Goal: Information Seeking & Learning: Find specific page/section

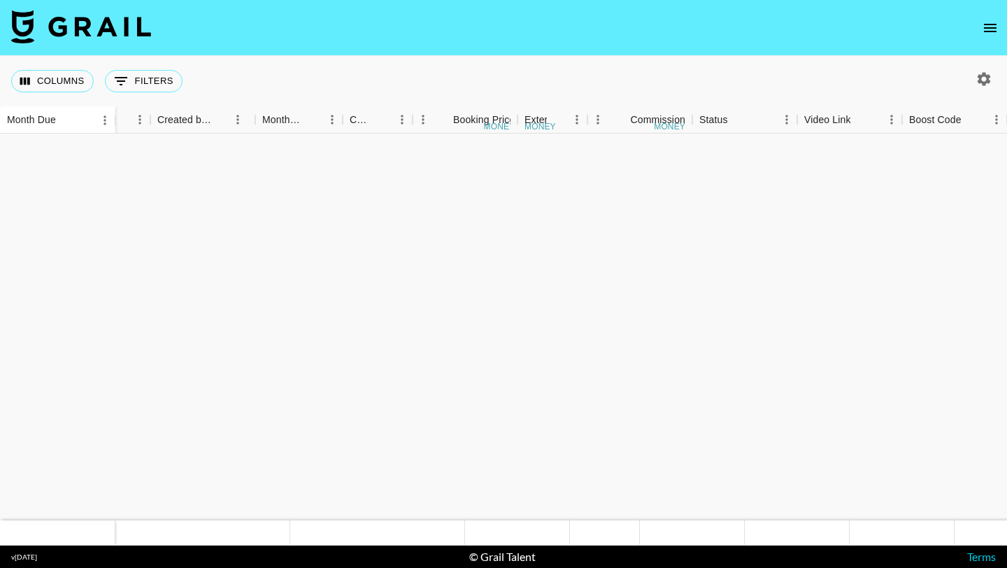
scroll to position [1980, 892]
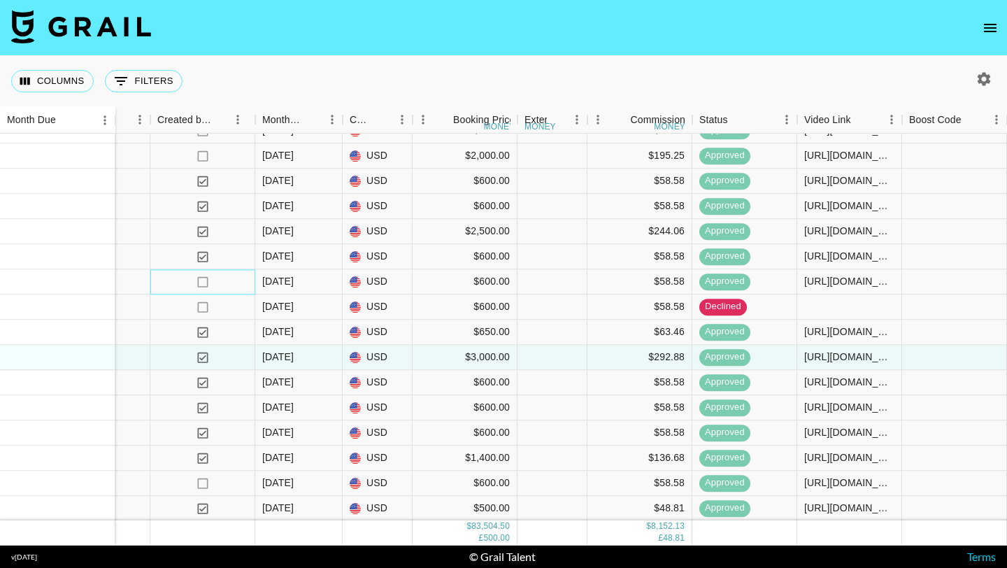
click at [168, 283] on div "no" at bounding box center [202, 281] width 105 height 25
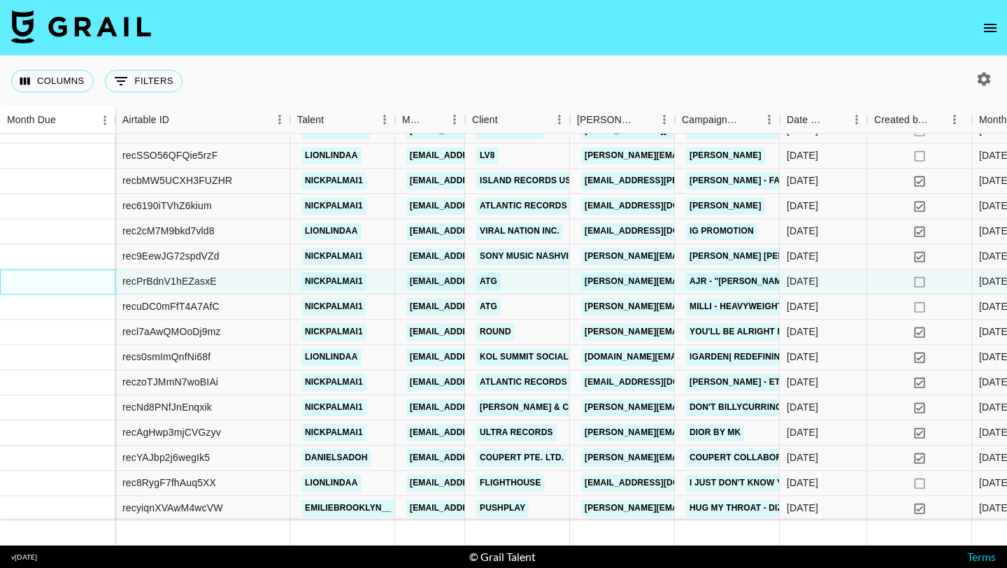
scroll to position [1980, 0]
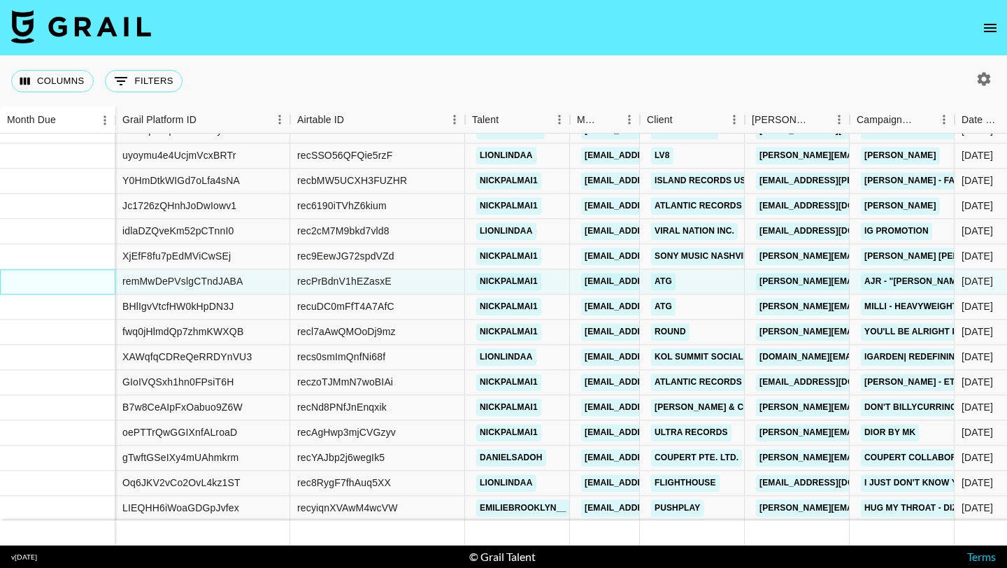
click at [61, 284] on div at bounding box center [57, 281] width 115 height 25
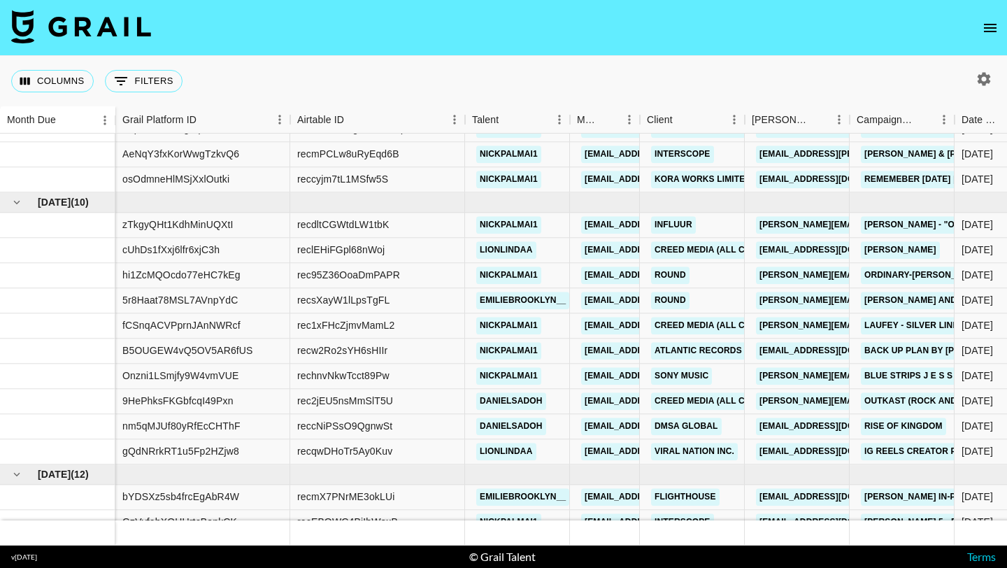
scroll to position [895, 0]
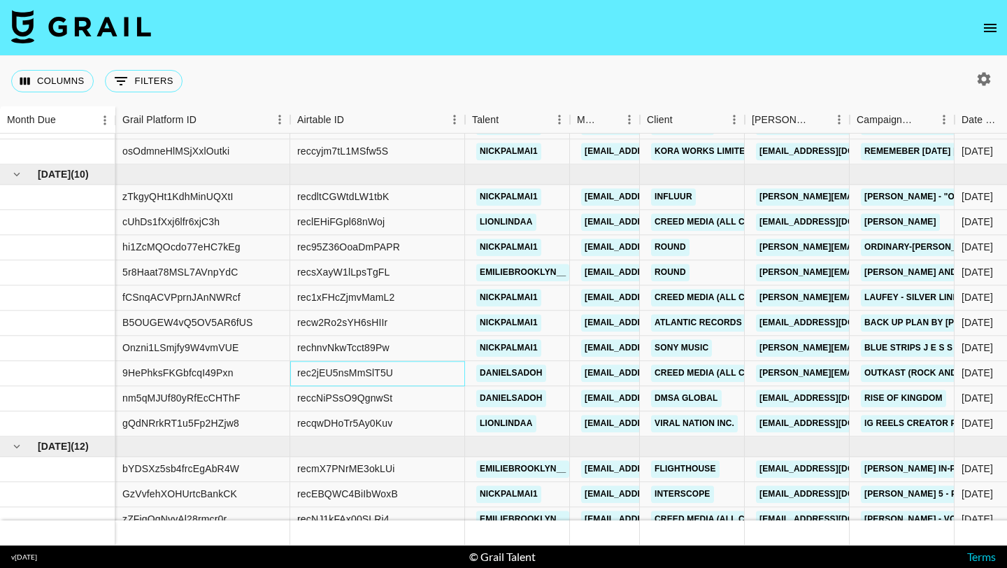
click at [427, 370] on div "rec2jEU5nsMmSlT5U" at bounding box center [377, 373] width 175 height 25
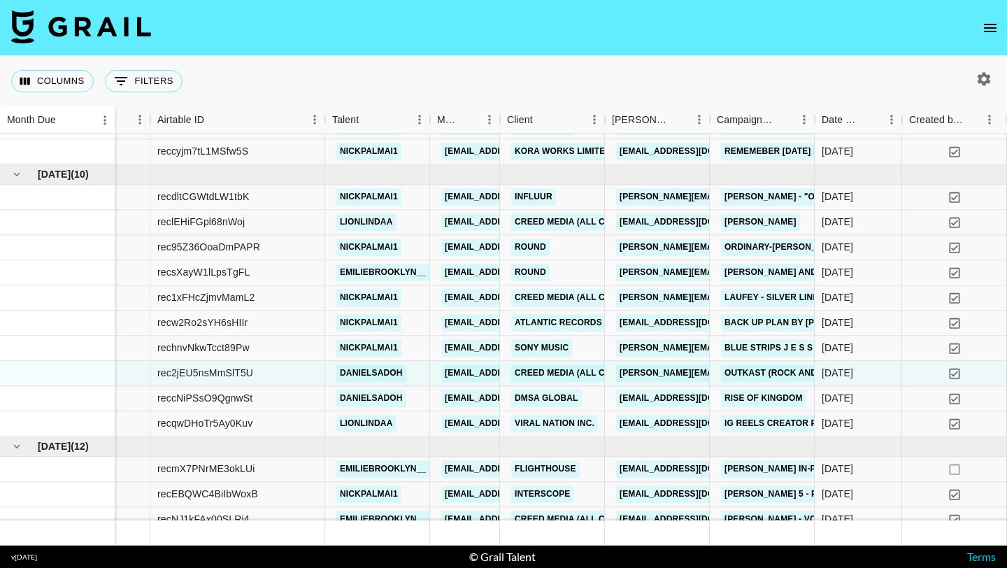
scroll to position [895, 227]
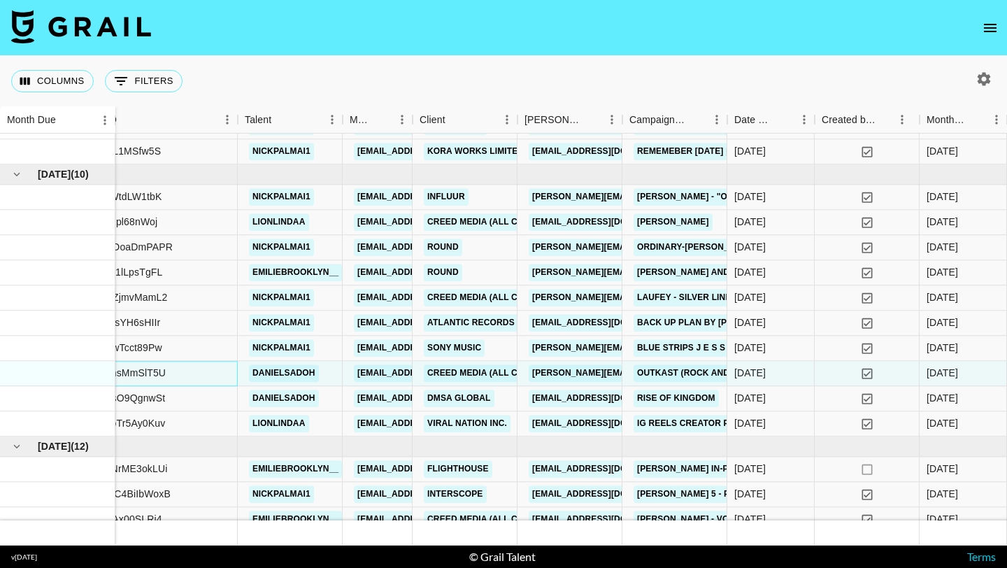
click at [217, 373] on div "rec2jEU5nsMmSlT5U" at bounding box center [150, 373] width 175 height 25
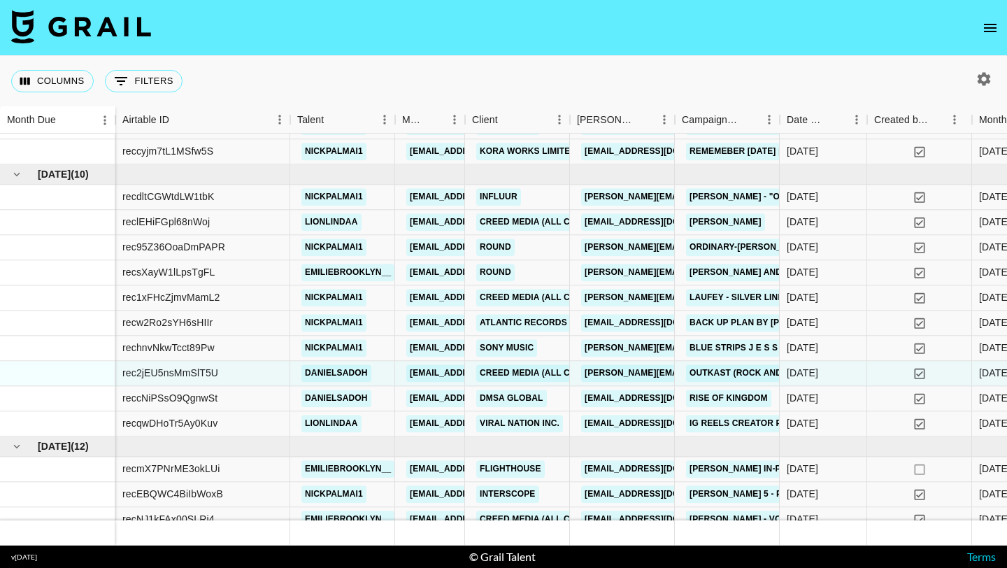
scroll to position [895, 0]
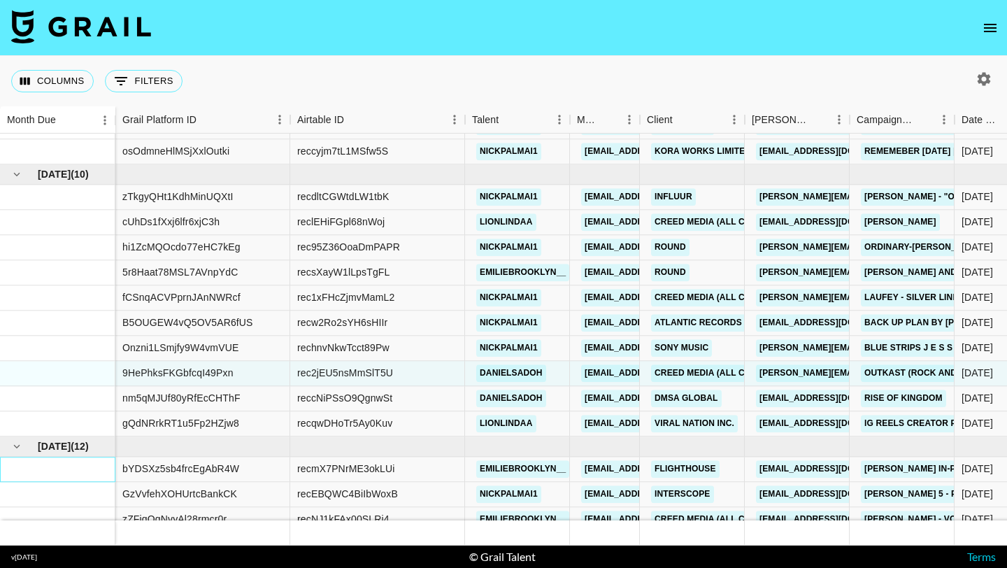
click at [67, 467] on div at bounding box center [57, 469] width 115 height 25
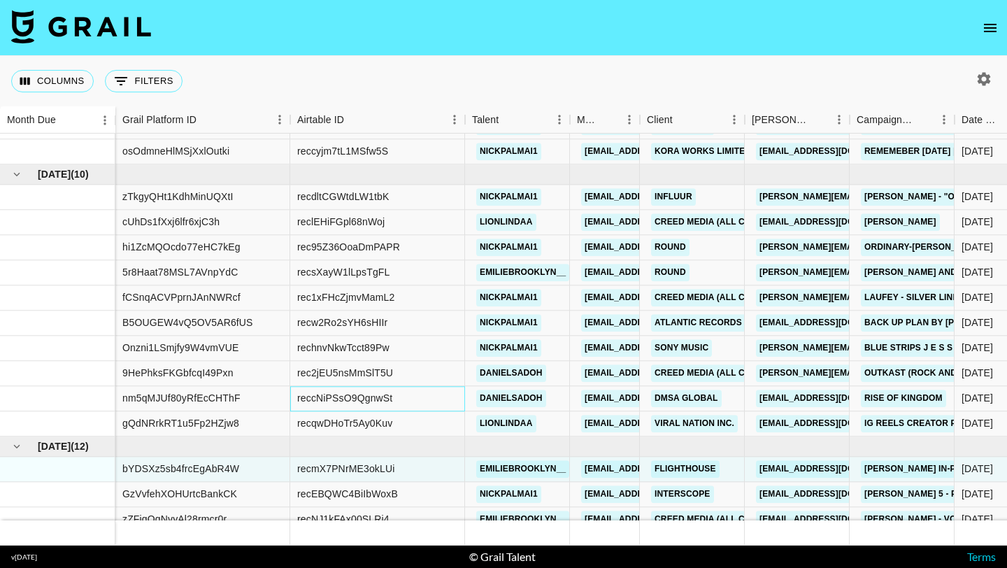
click at [426, 407] on div "reccNiPSsO9QgnwSt" at bounding box center [377, 398] width 175 height 25
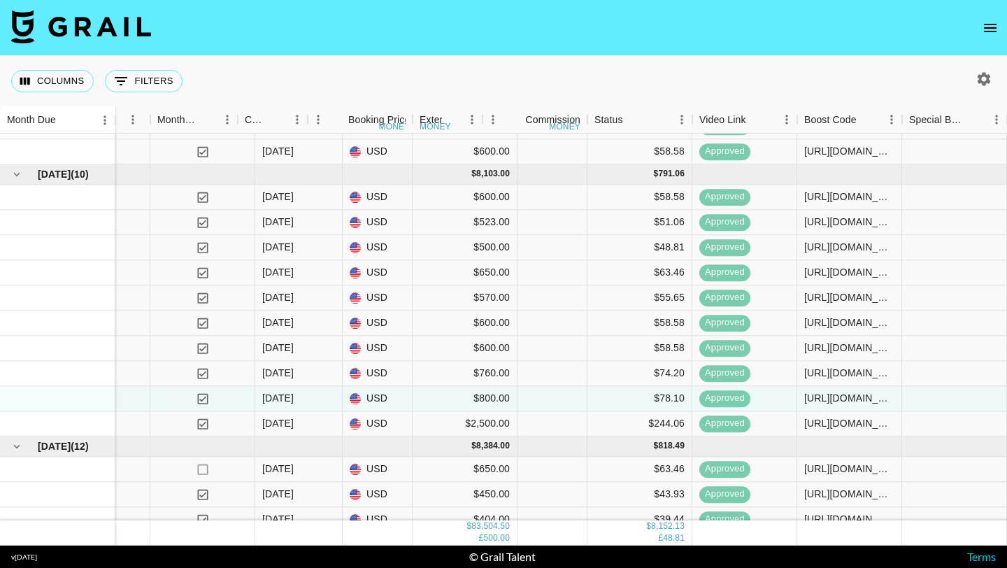
scroll to position [895, 997]
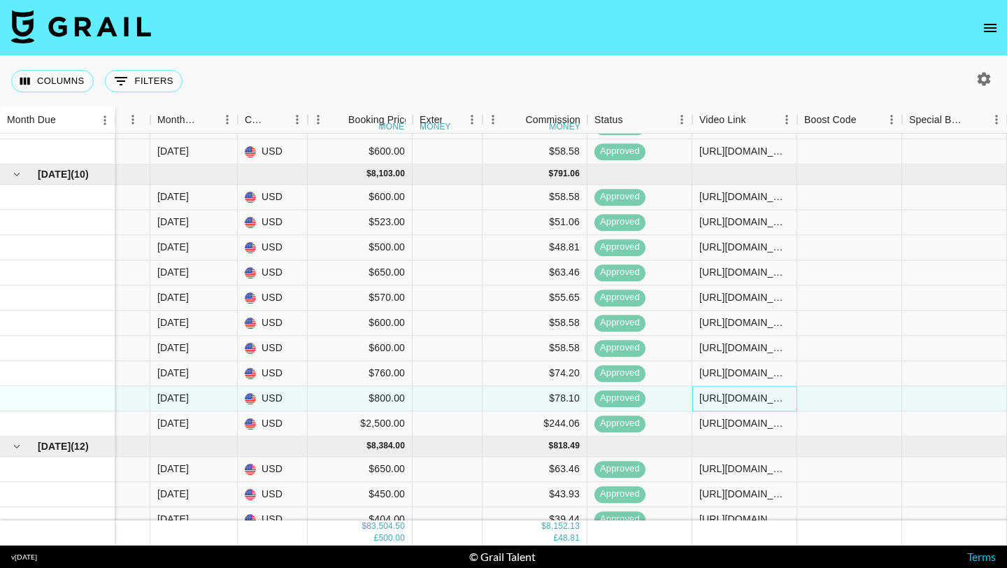
click at [729, 403] on div "https://www.tiktok.com/@danielsadoh/video/7496948182019067167" at bounding box center [744, 399] width 90 height 14
click at [744, 394] on div "https://www.tiktok.com/@danielsadoh/video/7496948182019067167" at bounding box center [744, 399] width 90 height 14
click at [746, 399] on div "https://www.tiktok.com/@danielsadoh/video/7496948182019067167" at bounding box center [744, 399] width 90 height 14
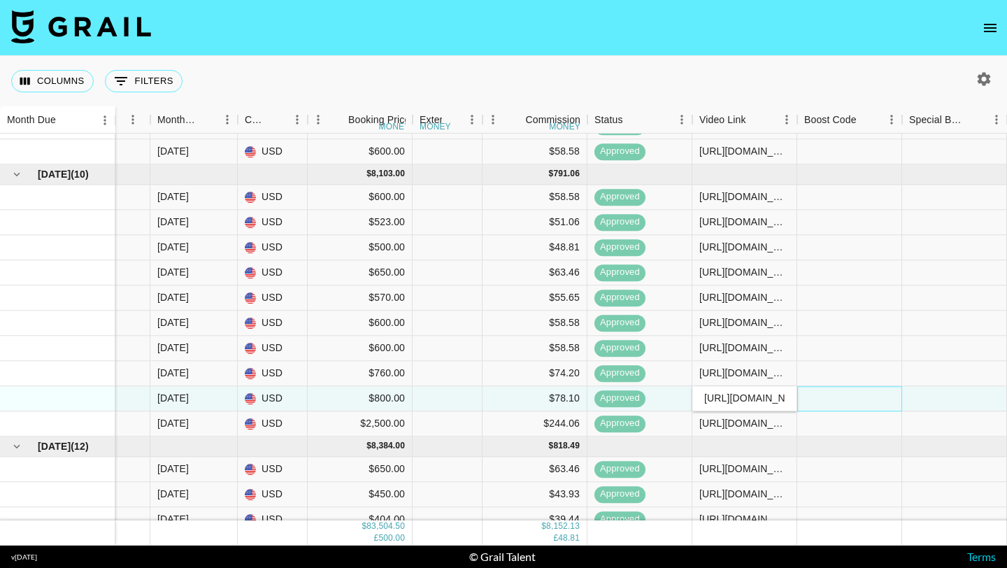
click at [829, 398] on div at bounding box center [849, 398] width 105 height 25
click at [750, 398] on div "https://www.tiktok.com/@danielsadoh/video/7496948182019067167" at bounding box center [744, 399] width 90 height 14
drag, startPoint x: 788, startPoint y: 397, endPoint x: 668, endPoint y: 392, distance: 120.4
click at [668, 392] on div "nm5qMJUf80yRfEcCHThF reccNiPSsO9QgnwSt danielsadoh giselle@grail-talent.com DMS…" at bounding box center [458, 398] width 2679 height 25
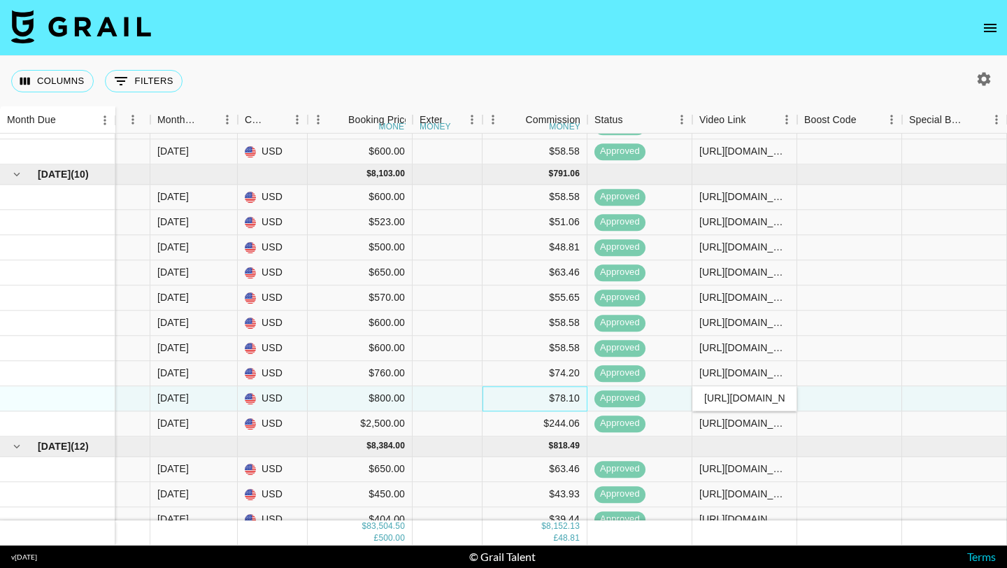
click at [495, 405] on div "$78.10" at bounding box center [535, 398] width 105 height 25
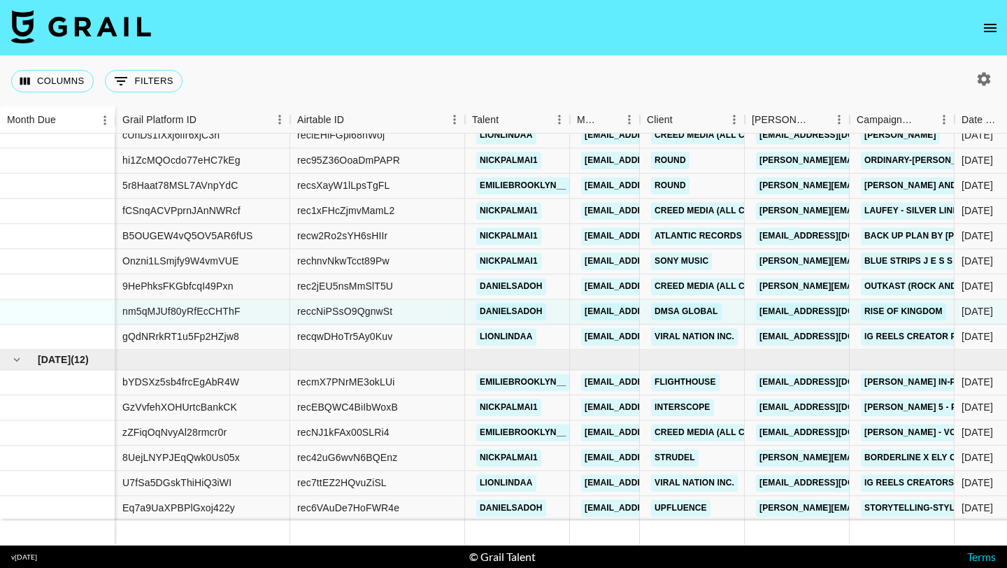
scroll to position [1083, 0]
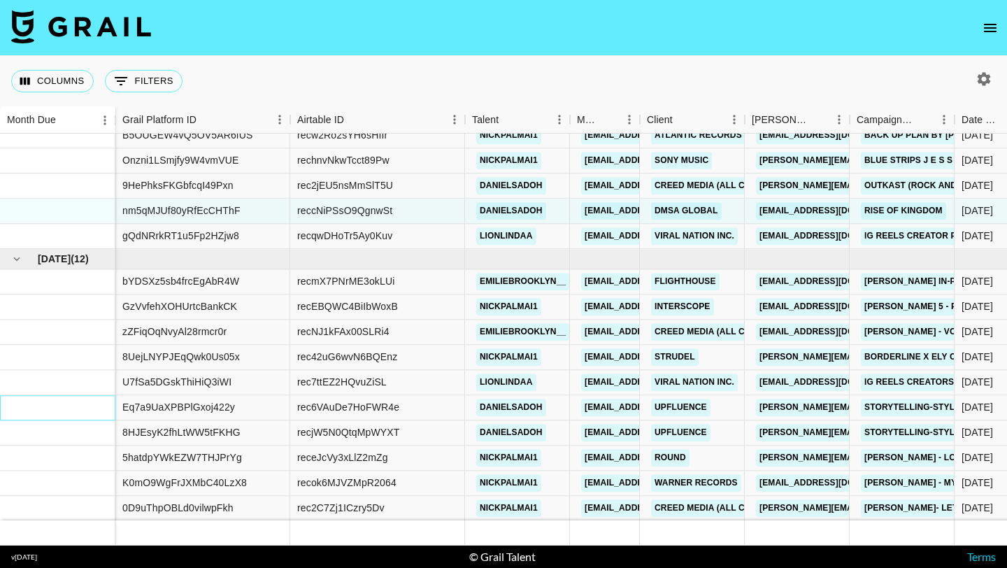
click at [71, 408] on div at bounding box center [57, 407] width 115 height 25
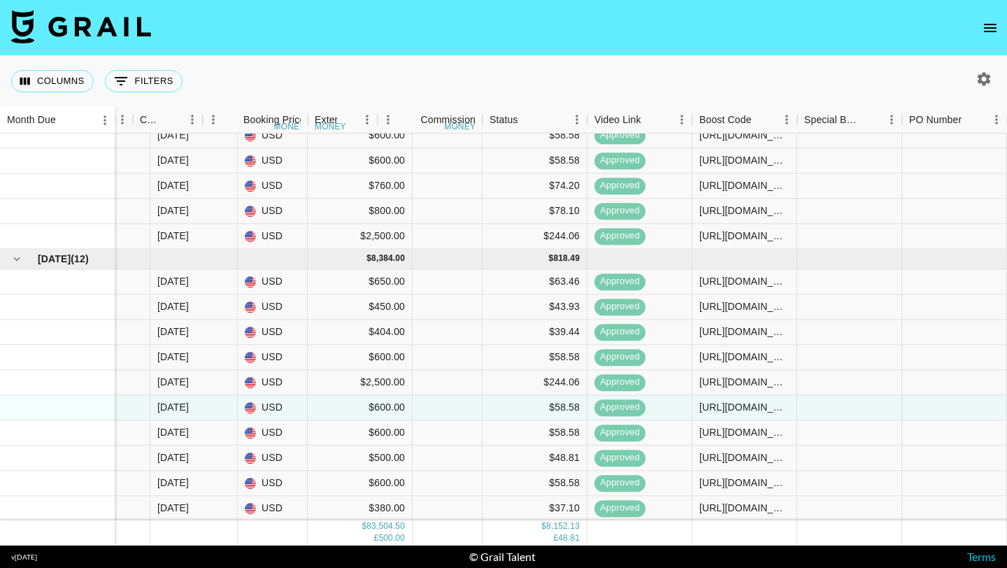
scroll to position [1083, 1102]
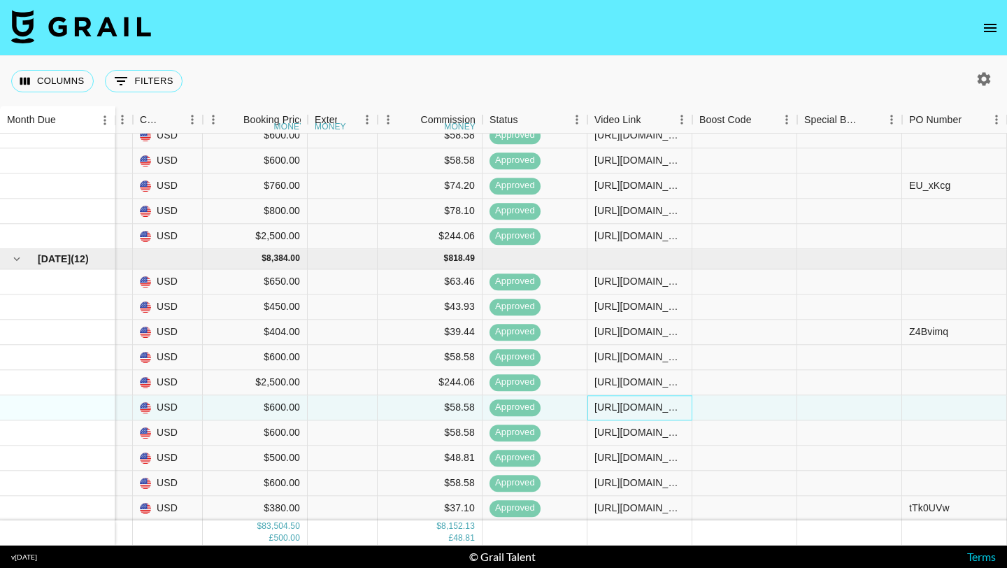
click at [665, 408] on div "https://www.instagram.com/reel/DJ-rDu_MUK3/?utm_source=ig_web_copy_link&igsh=Mz…" at bounding box center [640, 408] width 90 height 14
drag, startPoint x: 683, startPoint y: 407, endPoint x: 524, endPoint y: 389, distance: 159.8
click at [524, 389] on div "cUhDs1fXxj6lfr6xjC3h reclEHiFGpl68nWoj lionlindaa giselle@grail-talent.com Cree…" at bounding box center [353, 296] width 2679 height 549
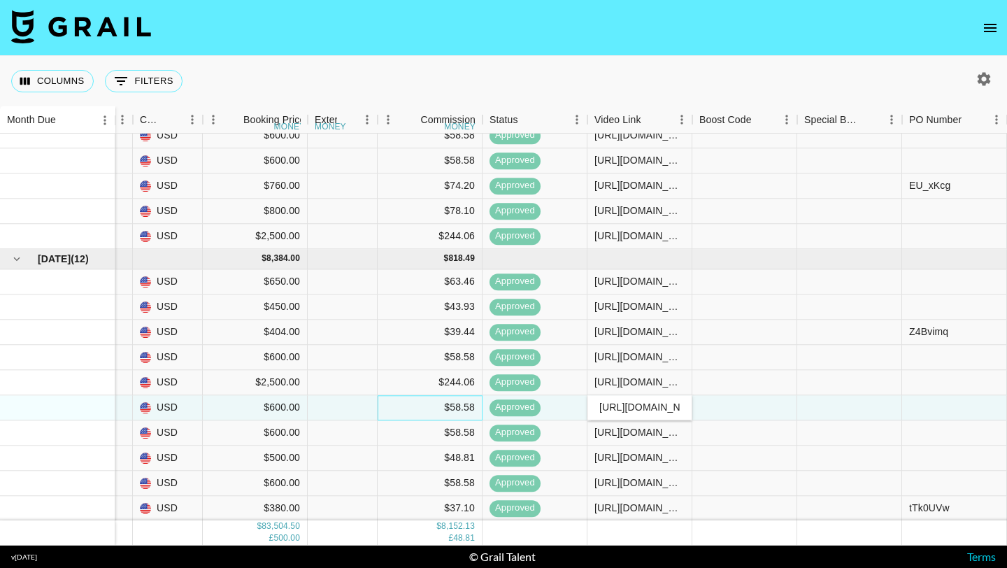
click at [406, 411] on div "$58.58" at bounding box center [430, 407] width 105 height 25
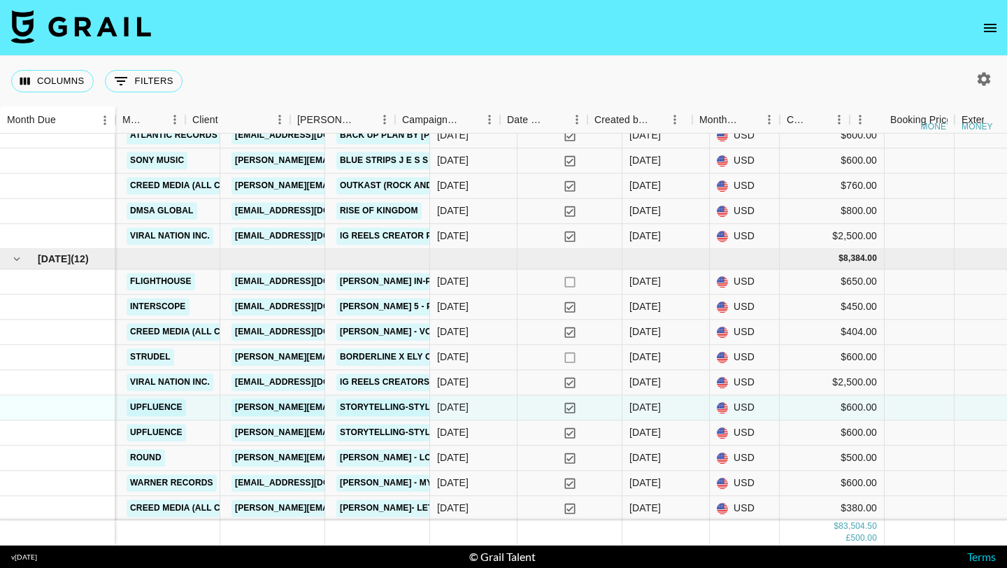
scroll to position [1083, 455]
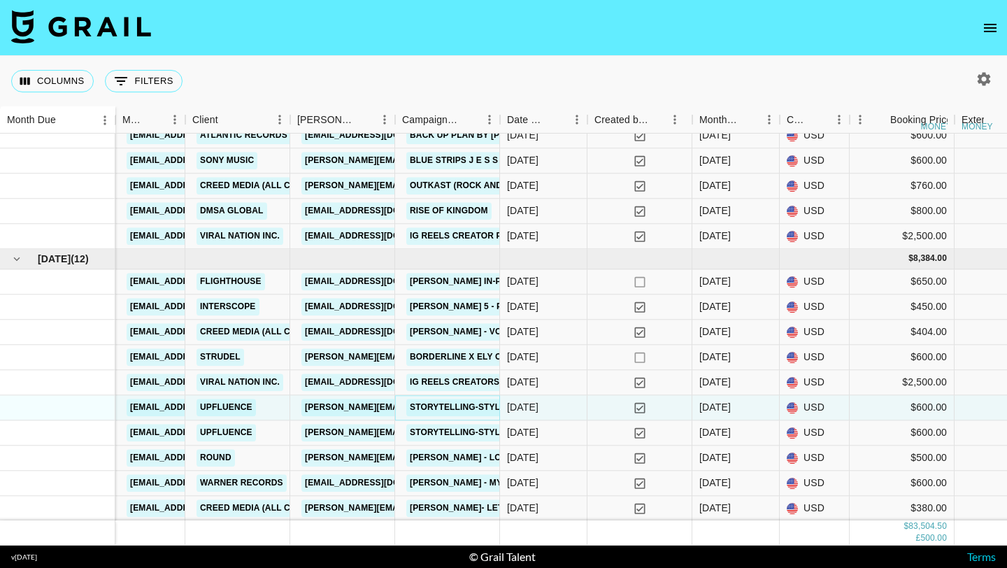
click at [434, 411] on link "Storytelling-style ad integration" at bounding box center [495, 407] width 178 height 17
click at [101, 199] on div at bounding box center [57, 211] width 115 height 25
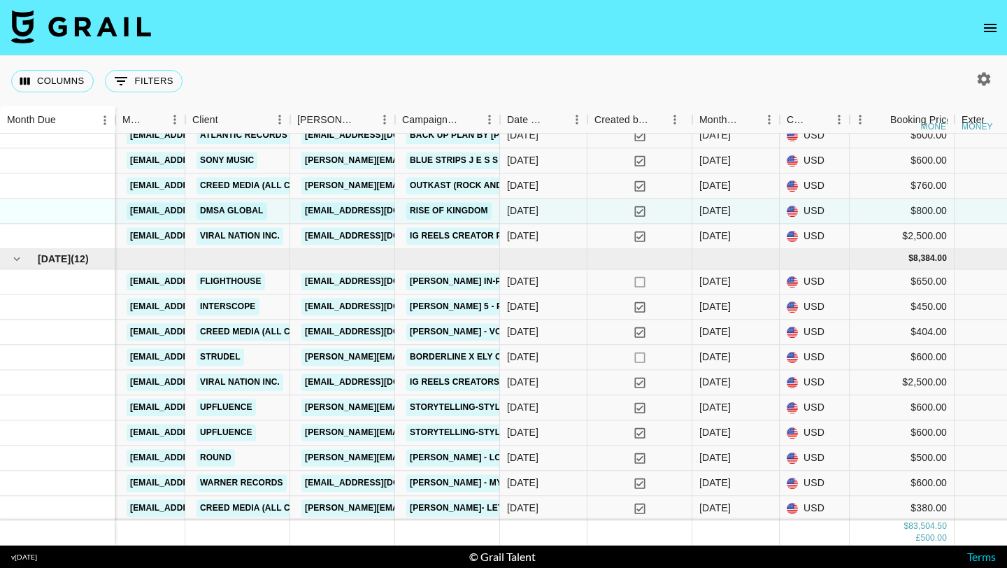
scroll to position [1083, 0]
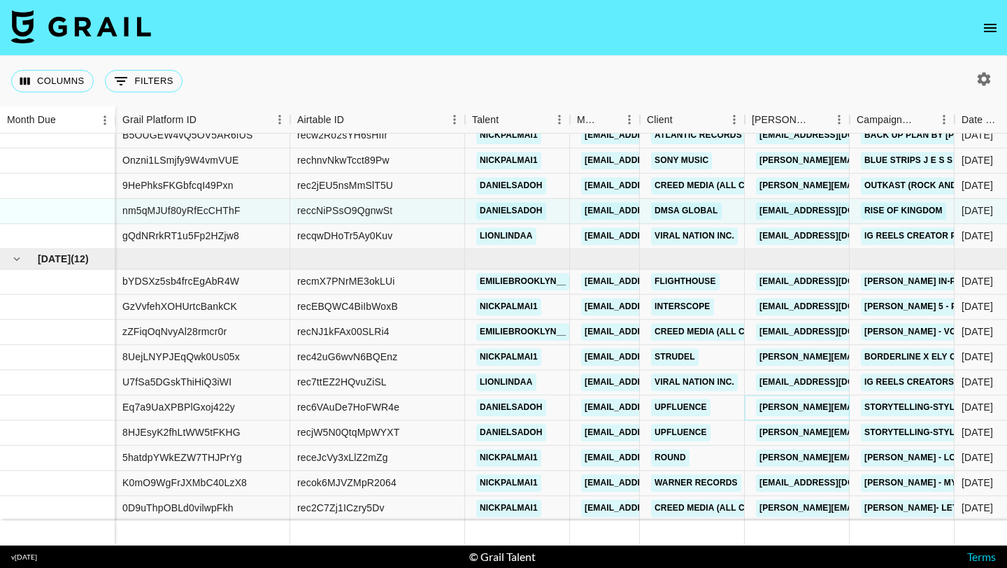
click at [825, 407] on link "grigoriy.ottens_GN@software.upfluence.co" at bounding box center [870, 407] width 228 height 17
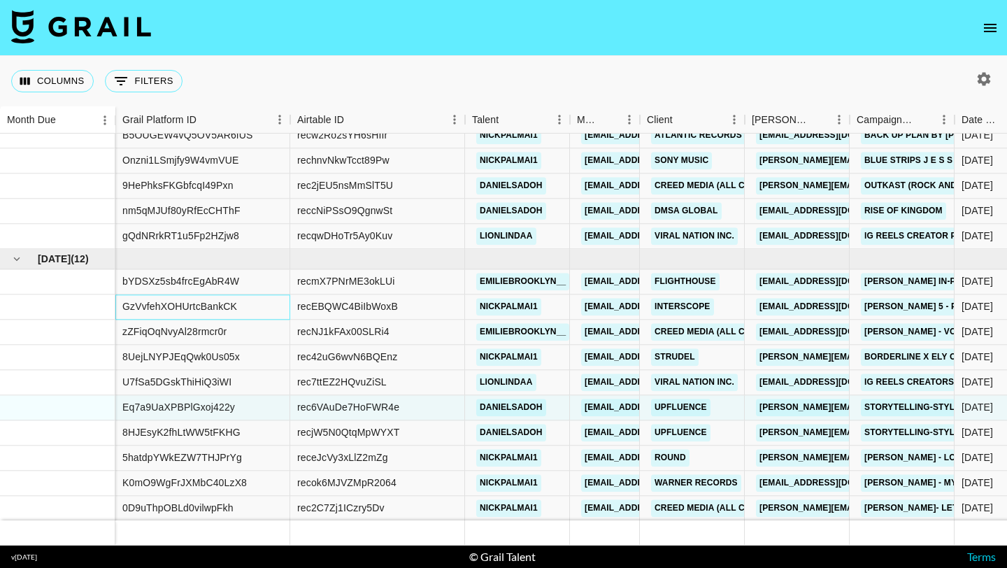
click at [180, 318] on div "GzVvfehXOHUrtcBankCK" at bounding box center [202, 306] width 175 height 25
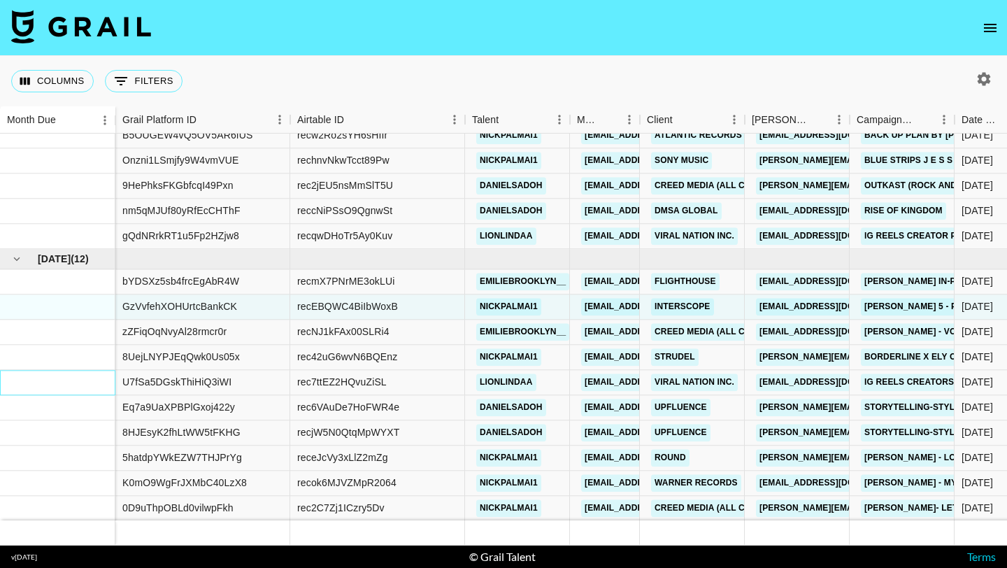
click at [85, 371] on div at bounding box center [57, 382] width 115 height 25
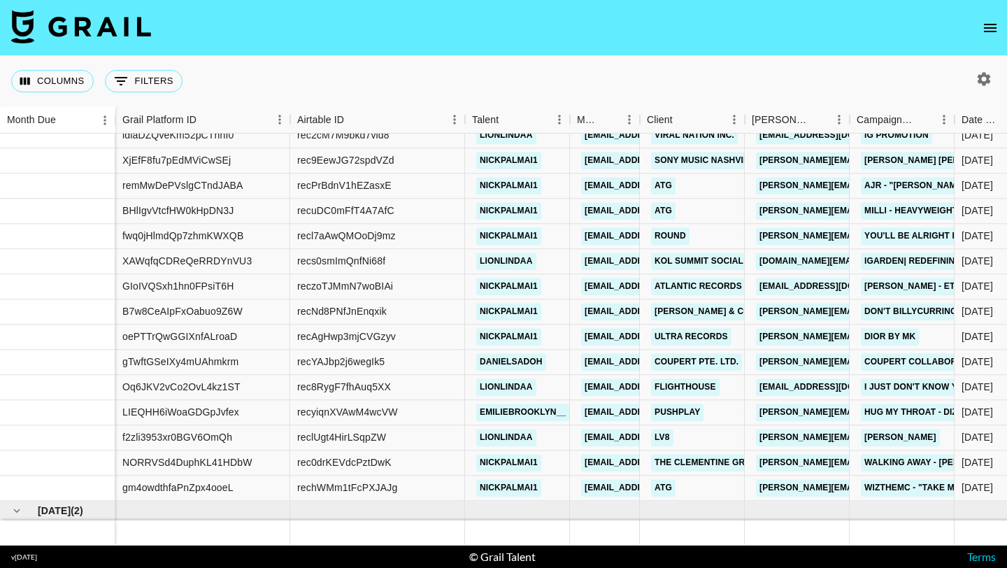
scroll to position [2101, 0]
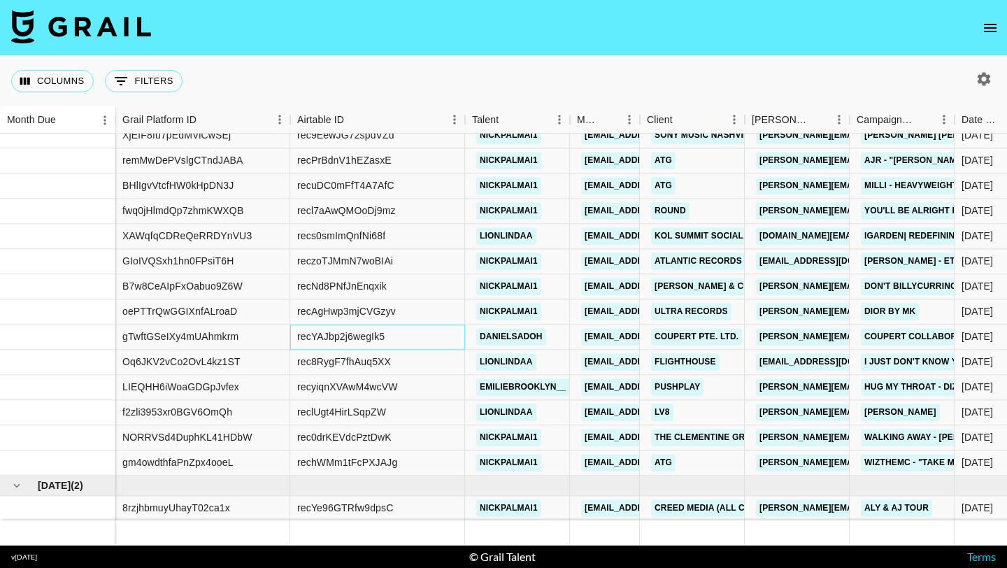
click at [439, 336] on div "recYAJbp2j6wegIk5" at bounding box center [377, 337] width 175 height 25
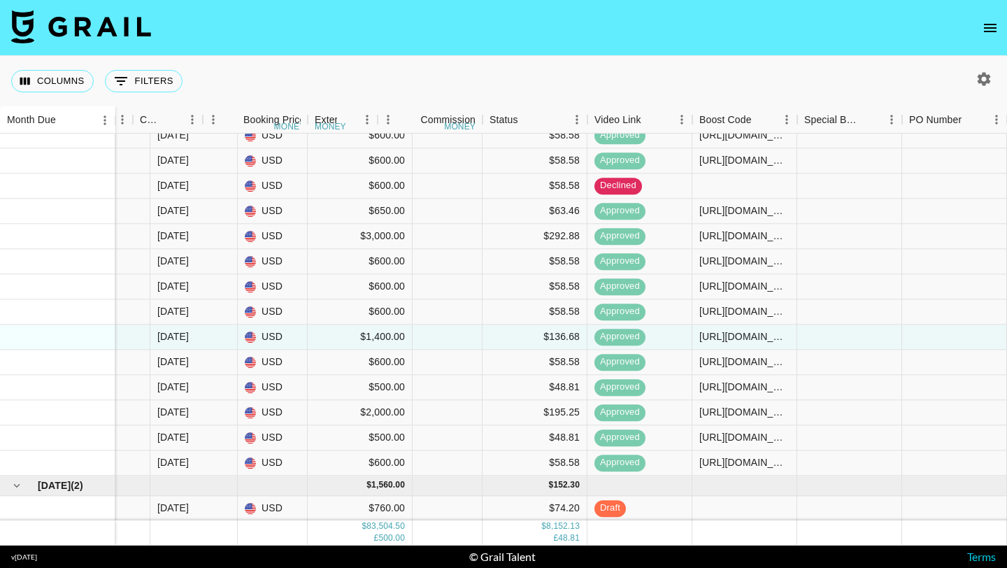
scroll to position [2101, 1102]
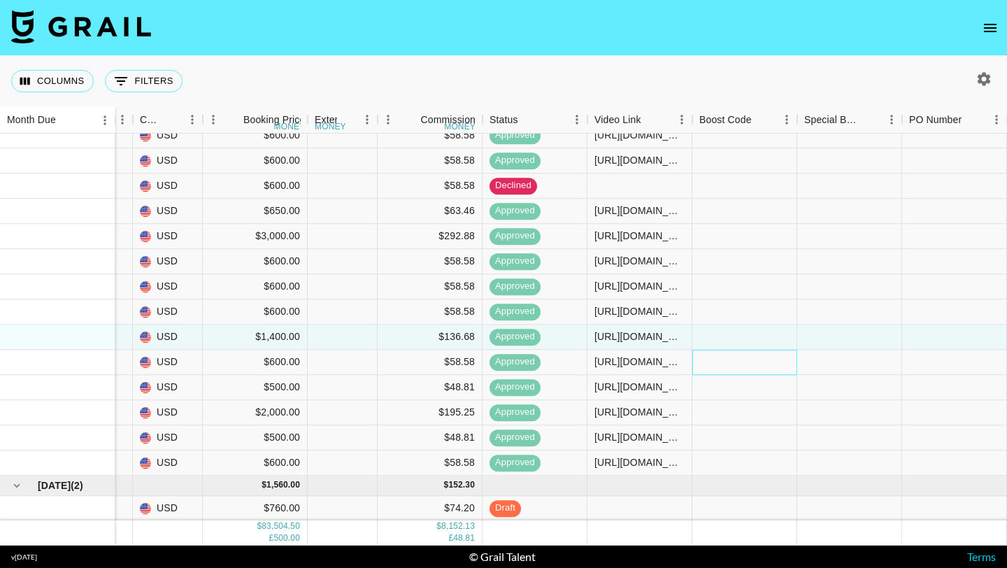
click at [759, 355] on div at bounding box center [744, 362] width 105 height 25
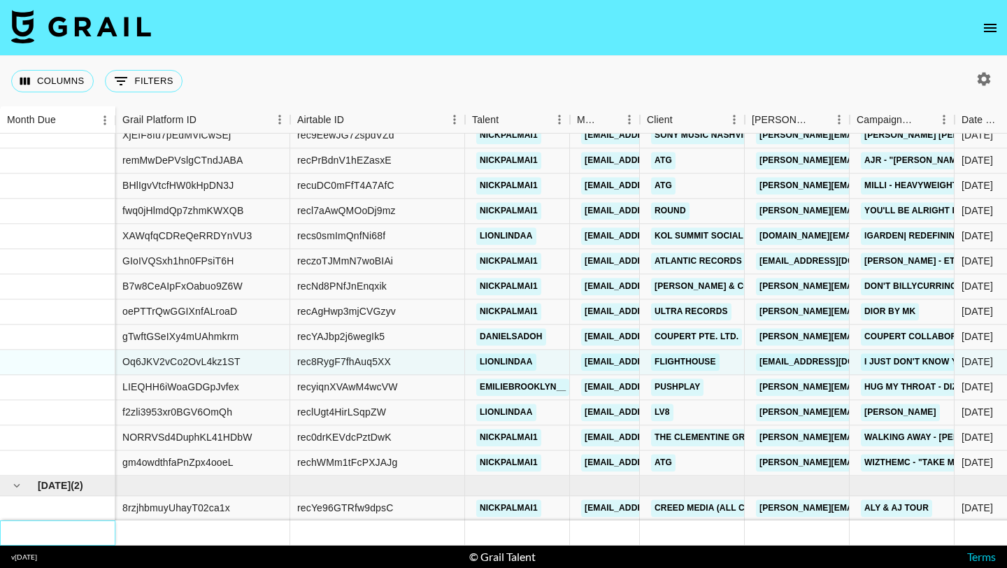
scroll to position [2126, 0]
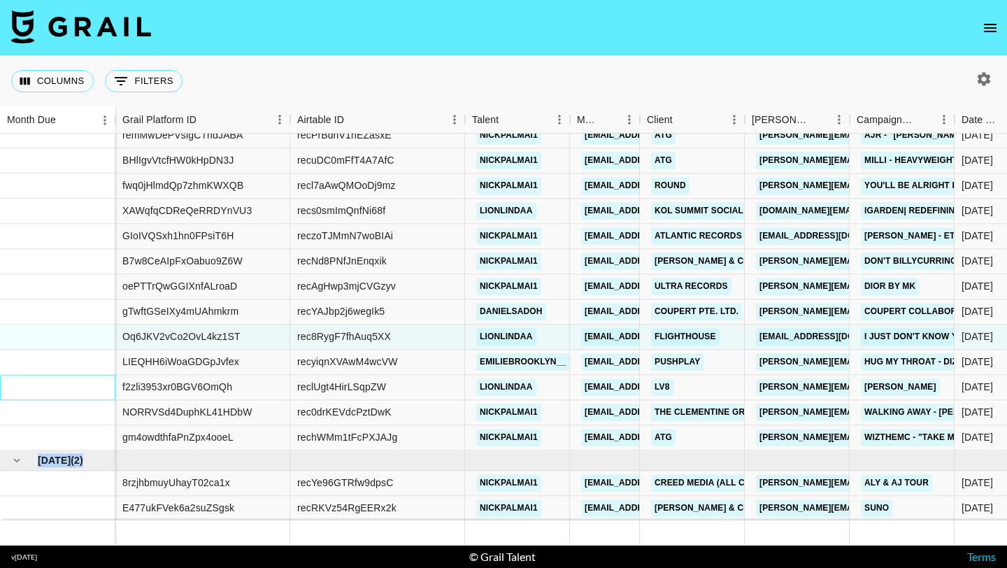
drag, startPoint x: 100, startPoint y: 399, endPoint x: 71, endPoint y: 484, distance: 89.4
click at [71, 495] on div "Aug '25 ( 2 )" at bounding box center [57, 297] width 115 height 448
click at [71, 484] on div at bounding box center [57, 483] width 115 height 25
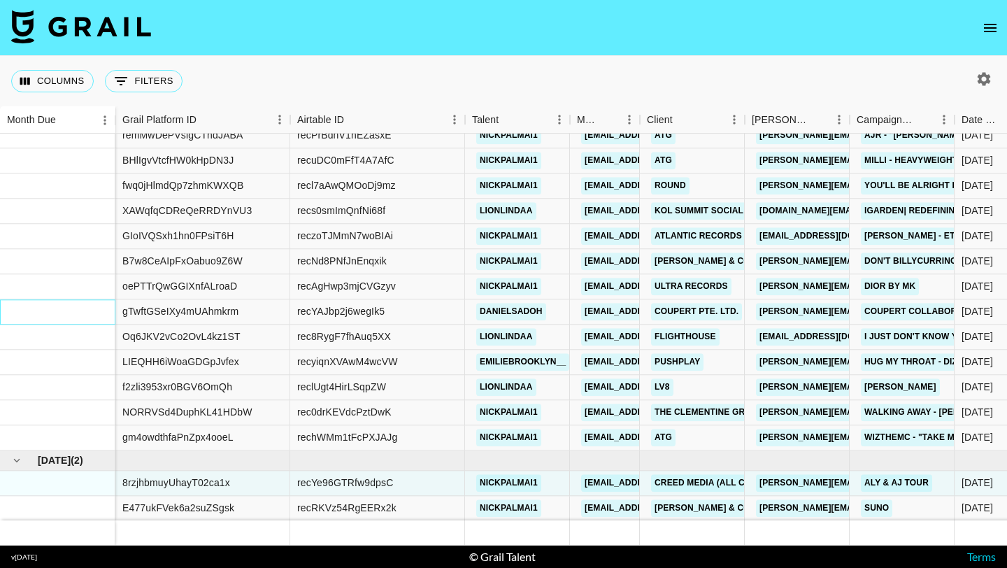
click at [91, 299] on div at bounding box center [57, 311] width 115 height 25
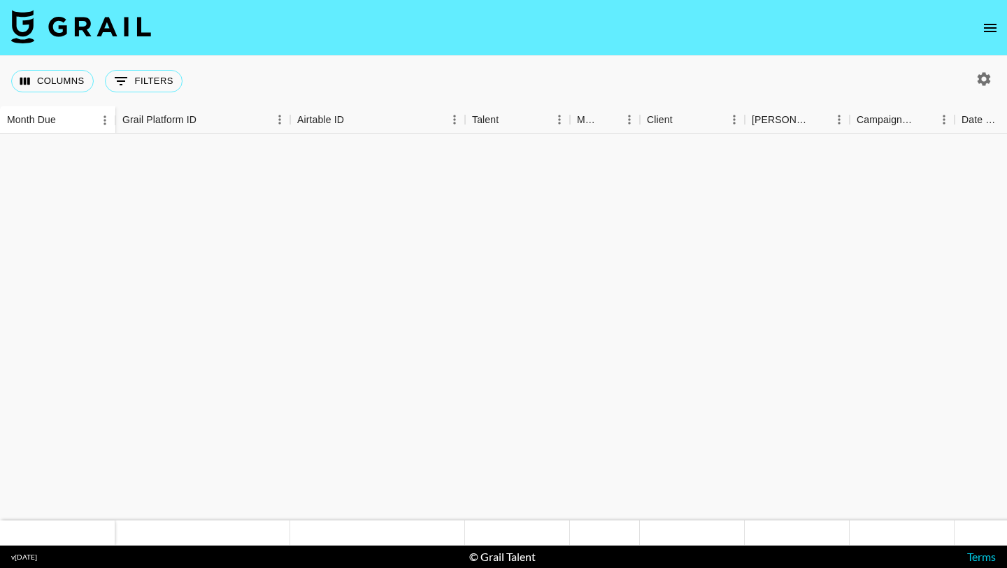
scroll to position [0, 0]
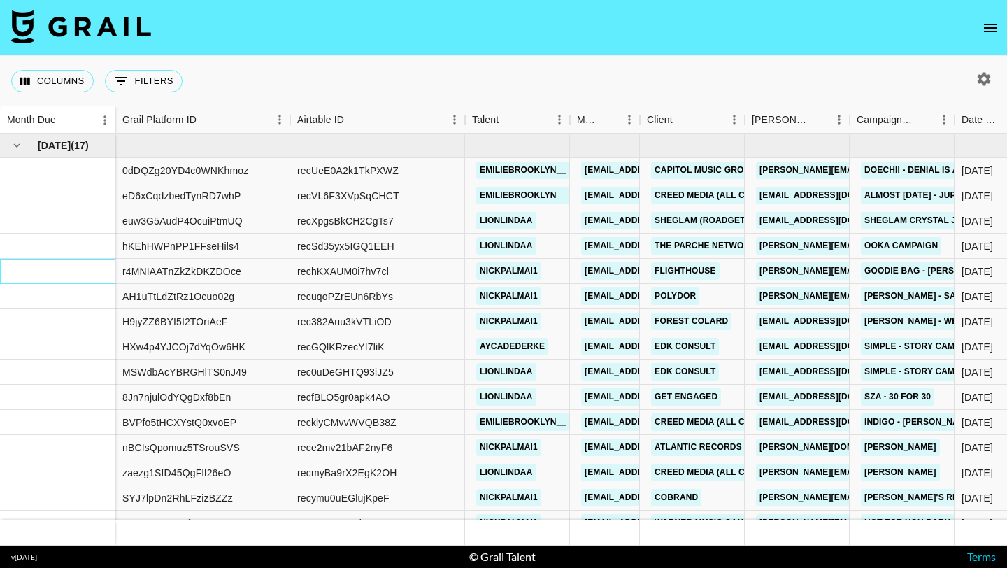
click at [85, 271] on div at bounding box center [57, 271] width 115 height 25
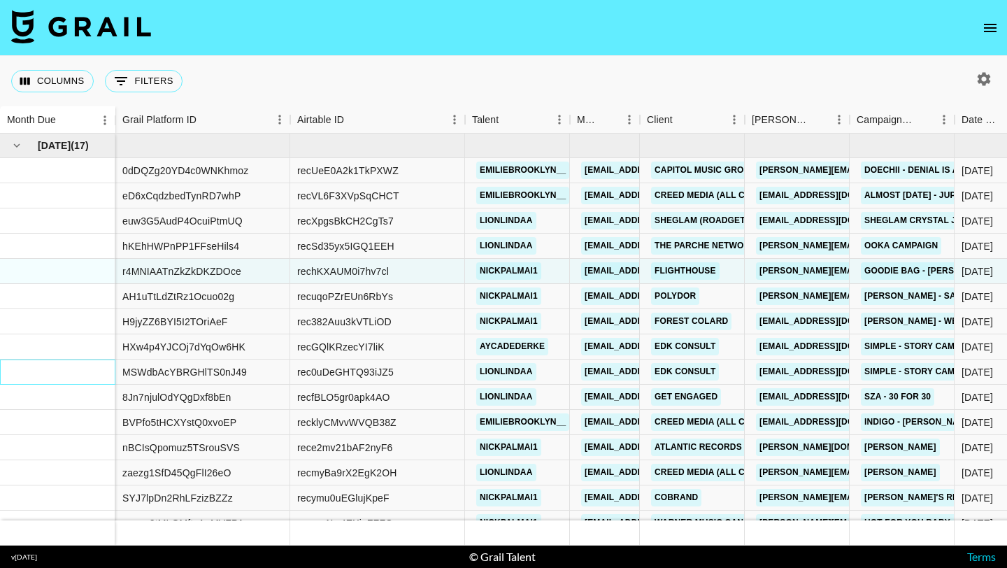
click at [85, 374] on div at bounding box center [57, 372] width 115 height 25
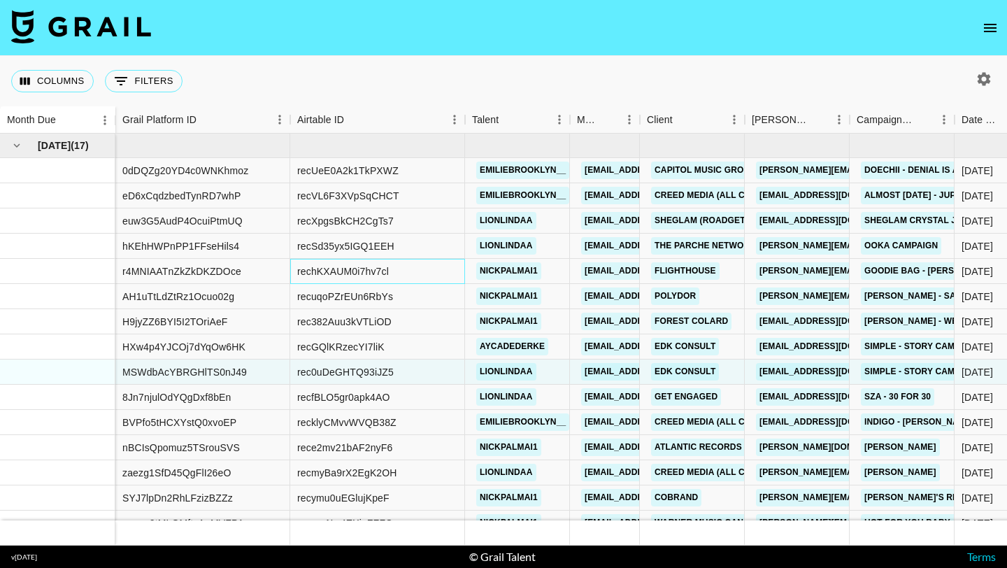
click at [434, 270] on div "rechKXAUM0i7hv7cl" at bounding box center [377, 271] width 175 height 25
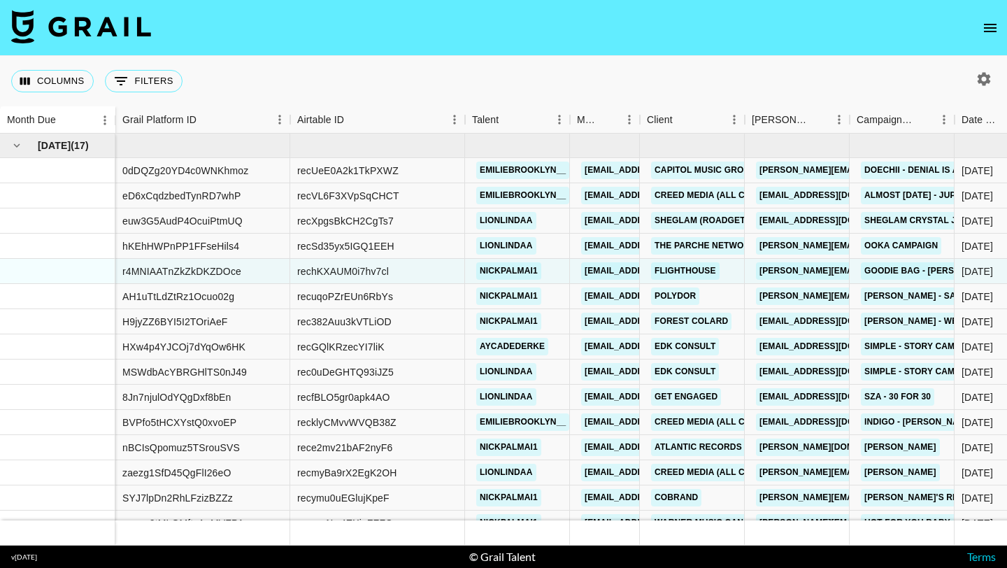
click at [990, 80] on icon "button" at bounding box center [984, 78] width 13 height 13
select select "Feb '25"
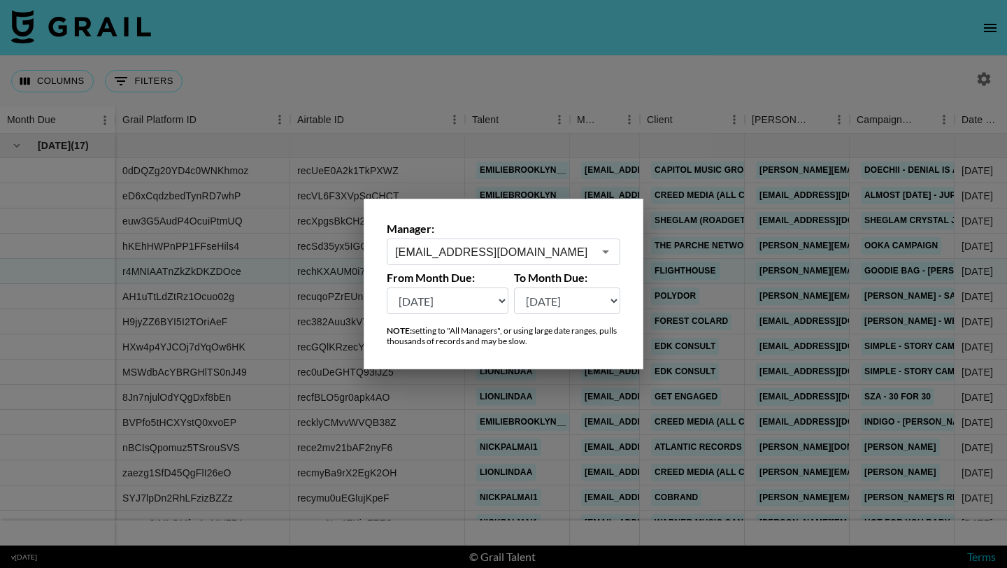
click at [630, 98] on div at bounding box center [503, 284] width 1007 height 568
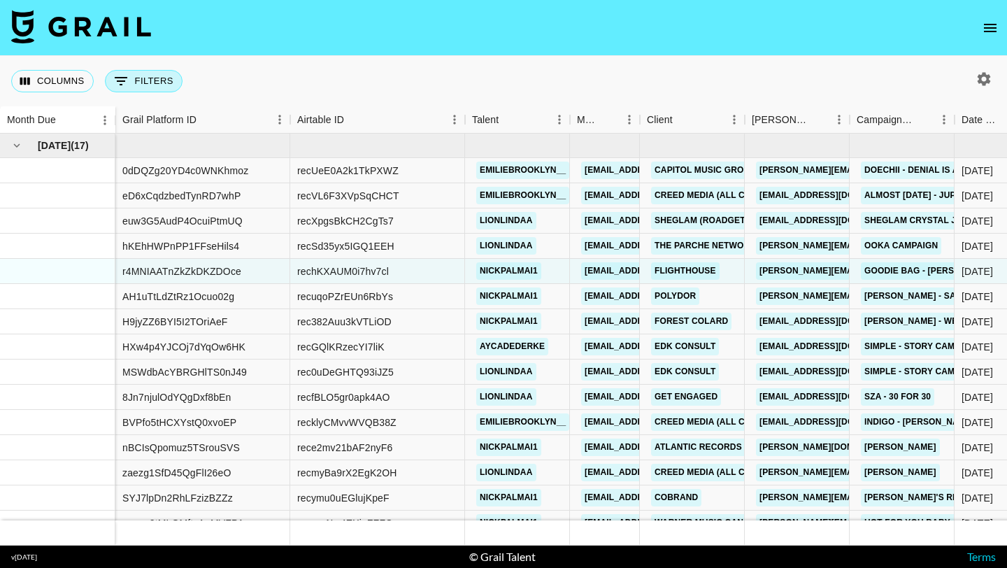
click at [150, 84] on button "0 Filters" at bounding box center [144, 81] width 78 height 22
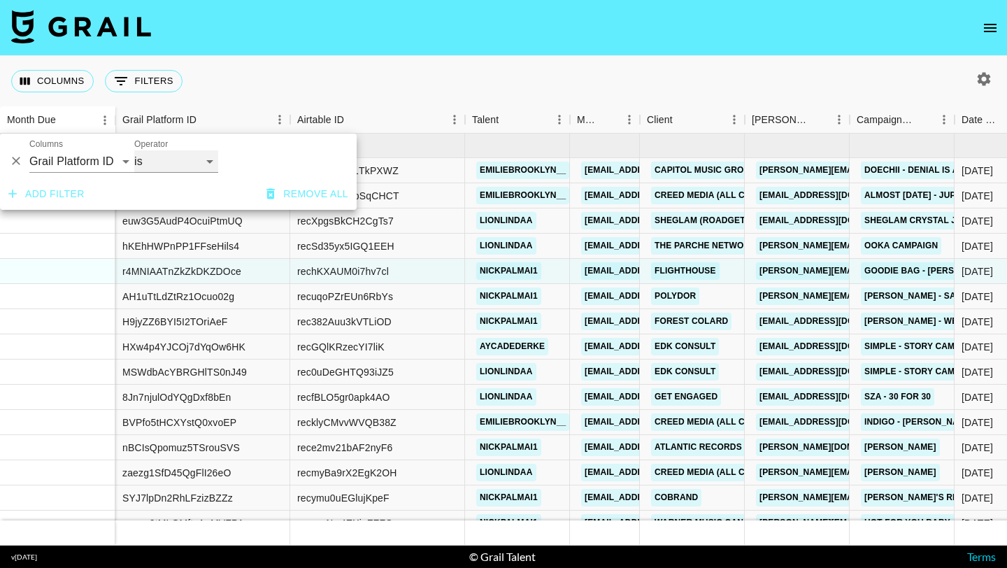
click at [178, 160] on select "is is not is any of" at bounding box center [176, 161] width 84 height 22
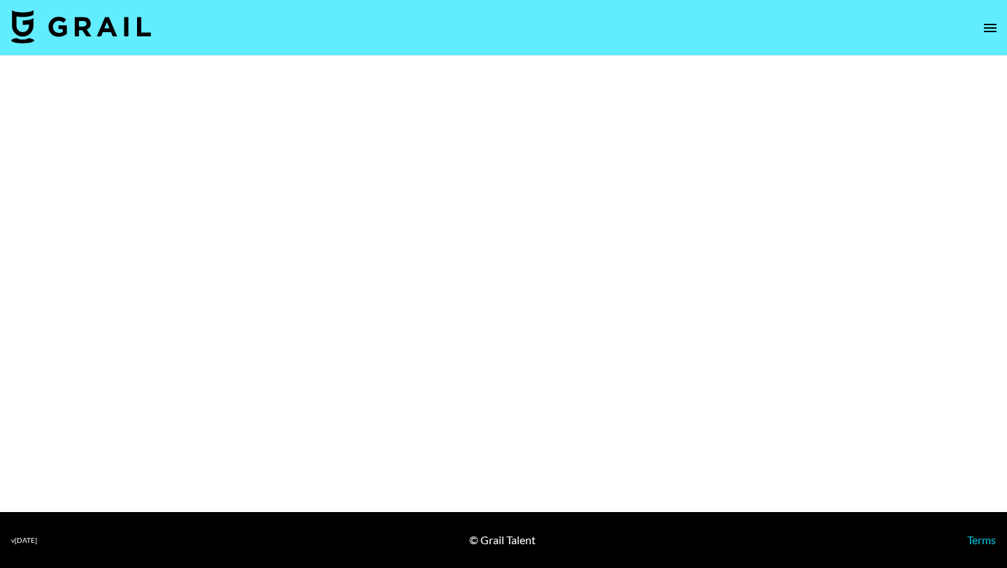
select select "Brand"
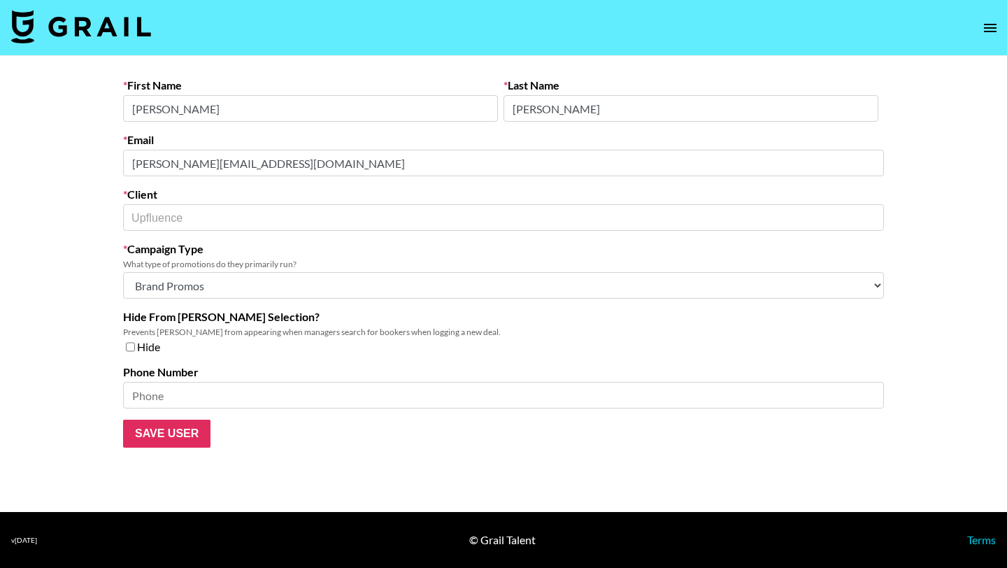
select select "Brand"
click at [108, 20] on img at bounding box center [81, 27] width 140 height 34
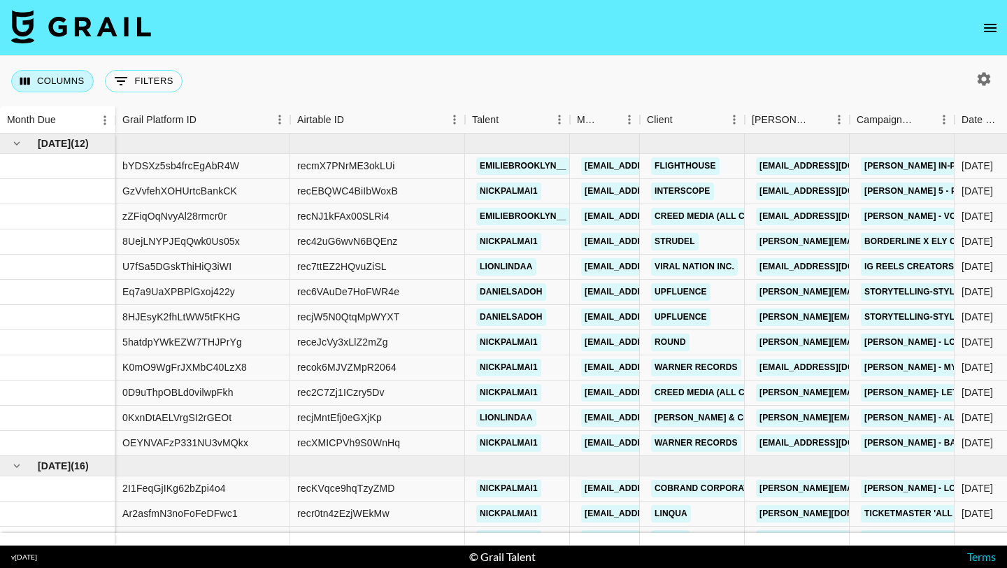
click at [55, 80] on button "Columns" at bounding box center [52, 81] width 83 height 22
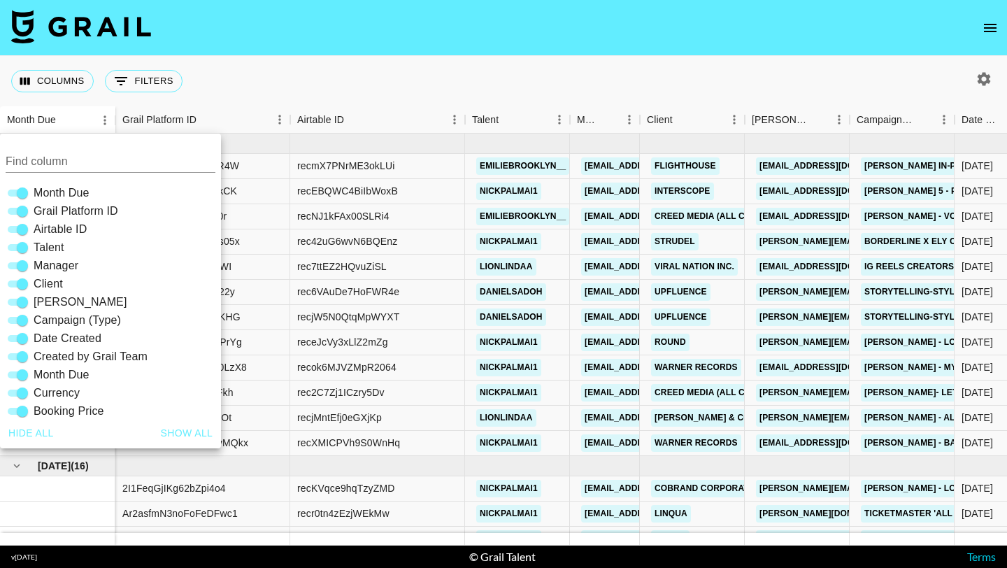
click at [43, 246] on span "Talent" at bounding box center [49, 247] width 31 height 17
click at [43, 246] on input "Talent" at bounding box center [22, 247] width 50 height 17
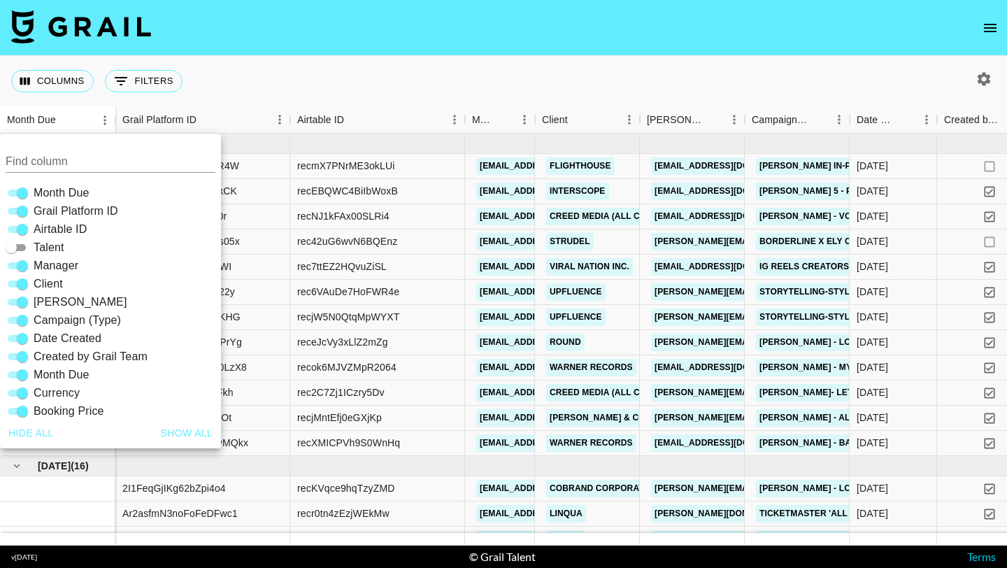
click at [43, 246] on span "Talent" at bounding box center [49, 247] width 31 height 17
click at [36, 246] on input "Talent" at bounding box center [11, 247] width 50 height 17
checkbox input "true"
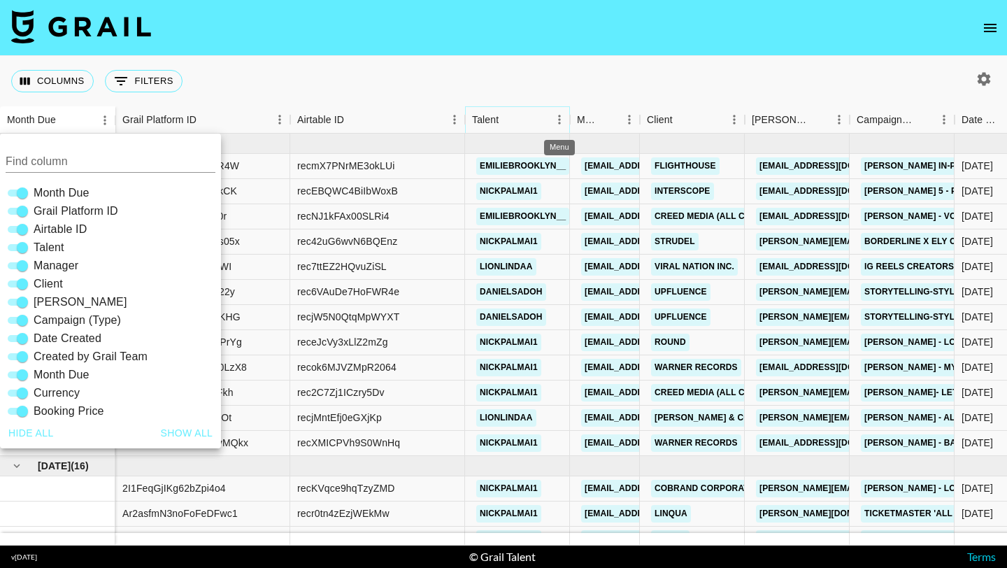
click at [555, 118] on icon "Menu" at bounding box center [560, 120] width 14 height 14
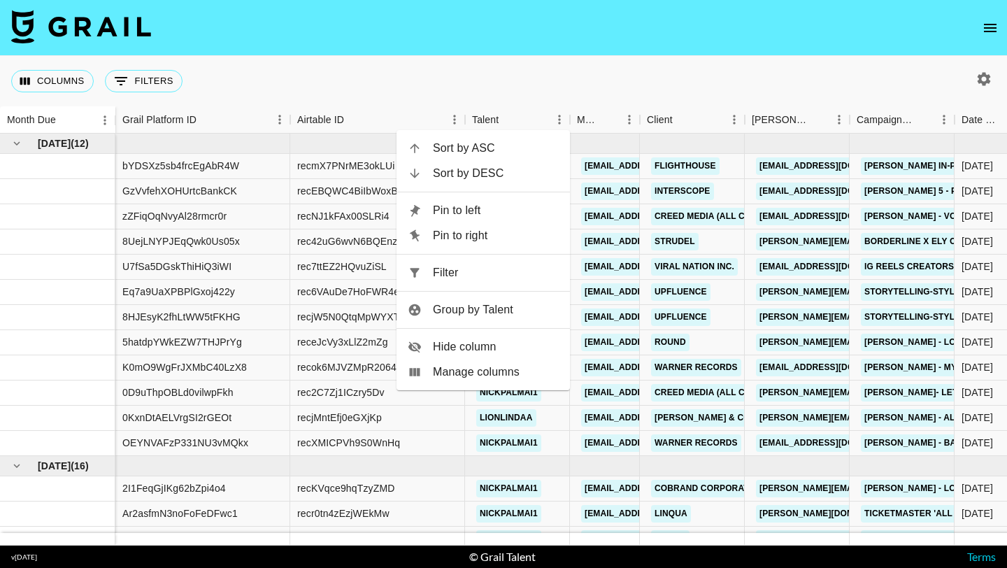
click at [450, 311] on span "Group by Talent" at bounding box center [496, 309] width 126 height 17
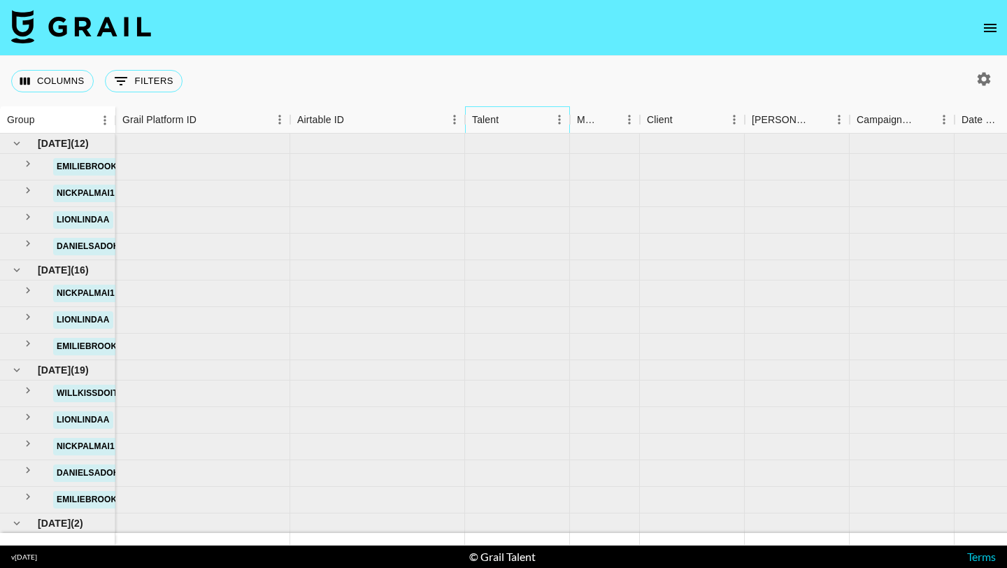
click at [530, 124] on div "Talent" at bounding box center [510, 119] width 77 height 27
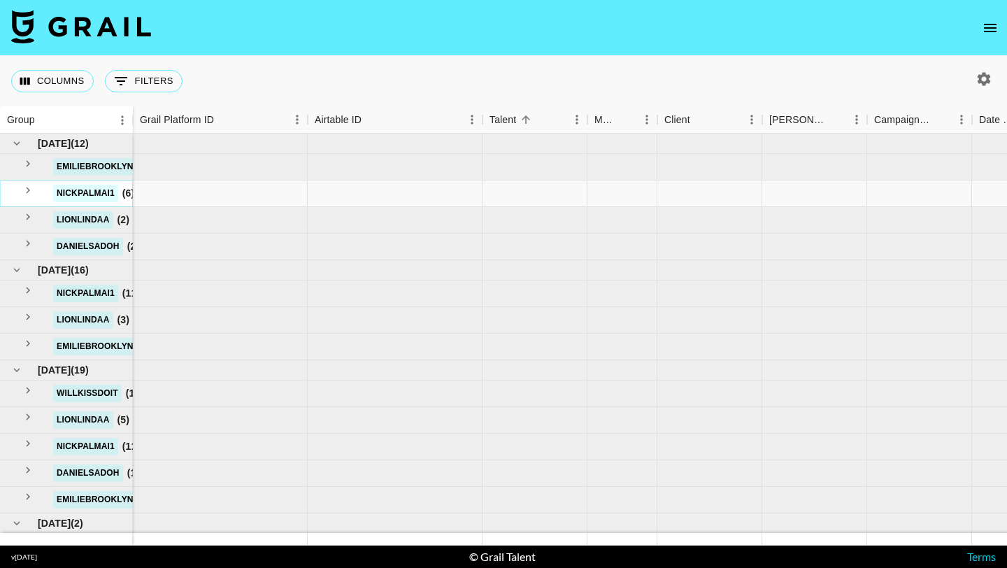
click at [77, 195] on link "nickpalmai1" at bounding box center [85, 193] width 65 height 17
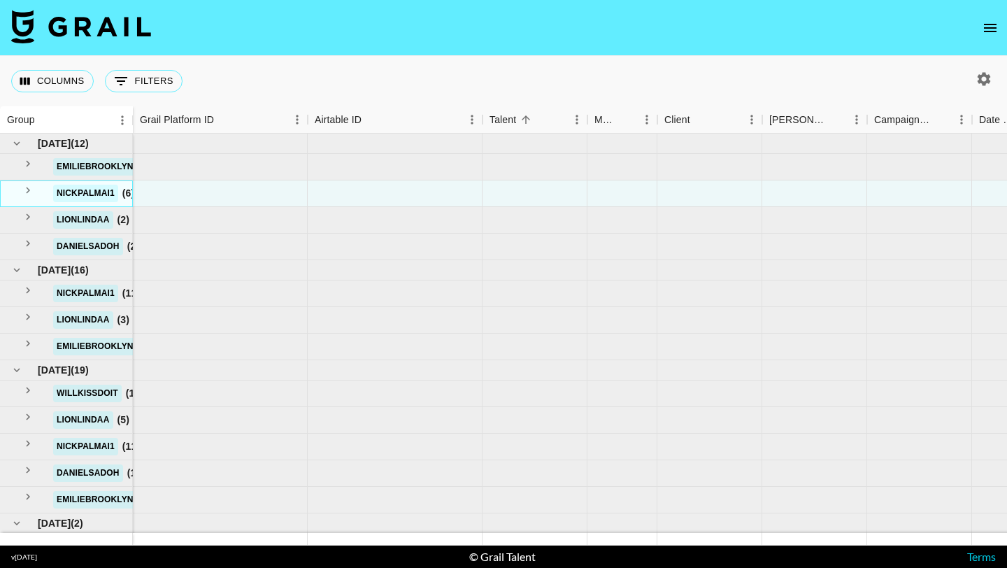
click at [119, 192] on div "nickpalmai1" at bounding box center [85, 193] width 73 height 26
click at [125, 193] on span "( 6 )" at bounding box center [128, 193] width 13 height 14
drag, startPoint x: 134, startPoint y: 193, endPoint x: 145, endPoint y: 193, distance: 11.2
click at [145, 193] on div at bounding box center [220, 193] width 175 height 27
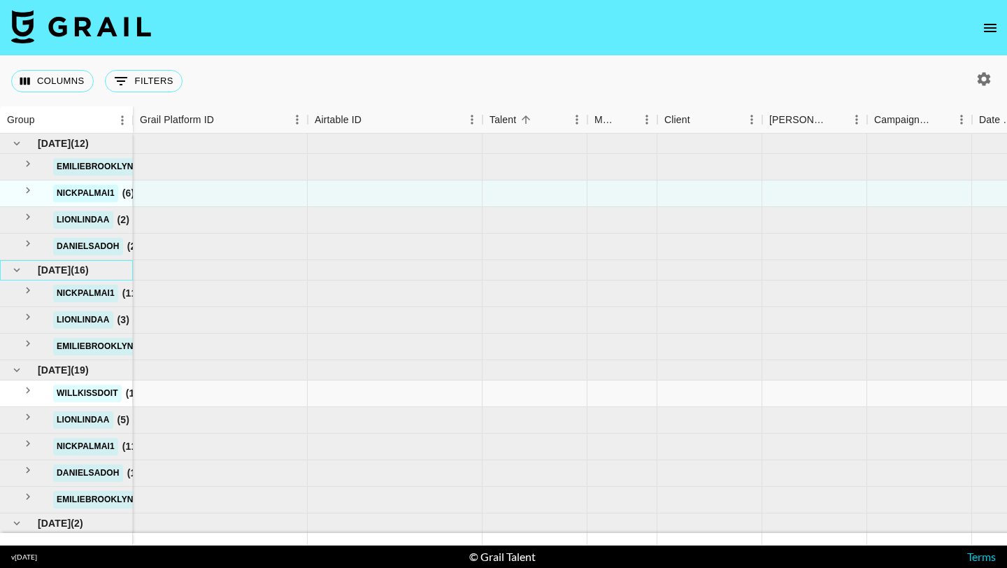
drag, startPoint x: 66, startPoint y: 279, endPoint x: 64, endPoint y: 397, distance: 118.2
click at [64, 397] on div "May '25 ( 12 ) emiliebrooklyn__ ( 2 ) nickpalmai1 ( 6 ) lionlindaa ( 2 ) daniel…" at bounding box center [66, 347] width 133 height 427
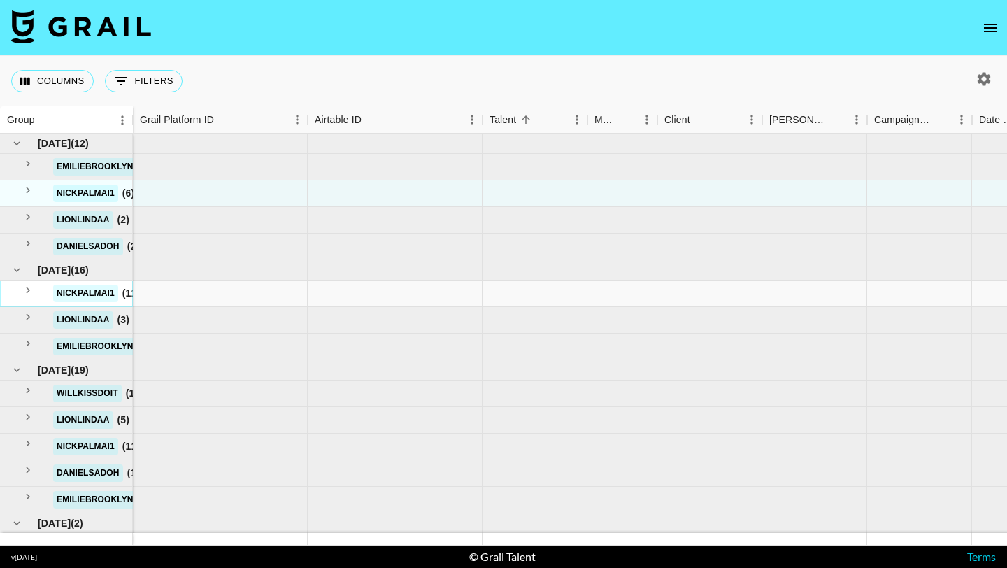
click at [66, 292] on link "nickpalmai1" at bounding box center [85, 293] width 65 height 17
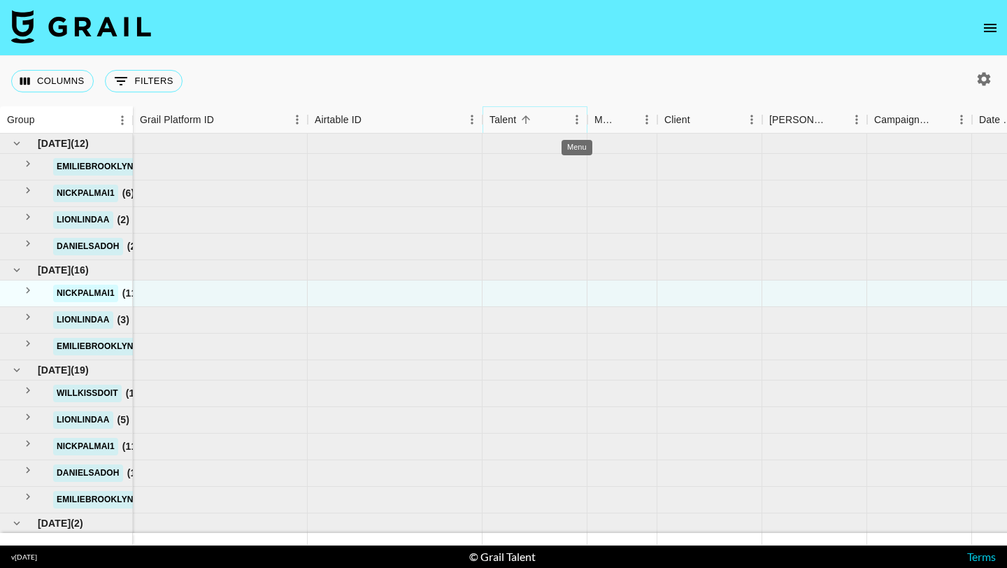
click at [573, 119] on icon "Menu" at bounding box center [577, 120] width 14 height 14
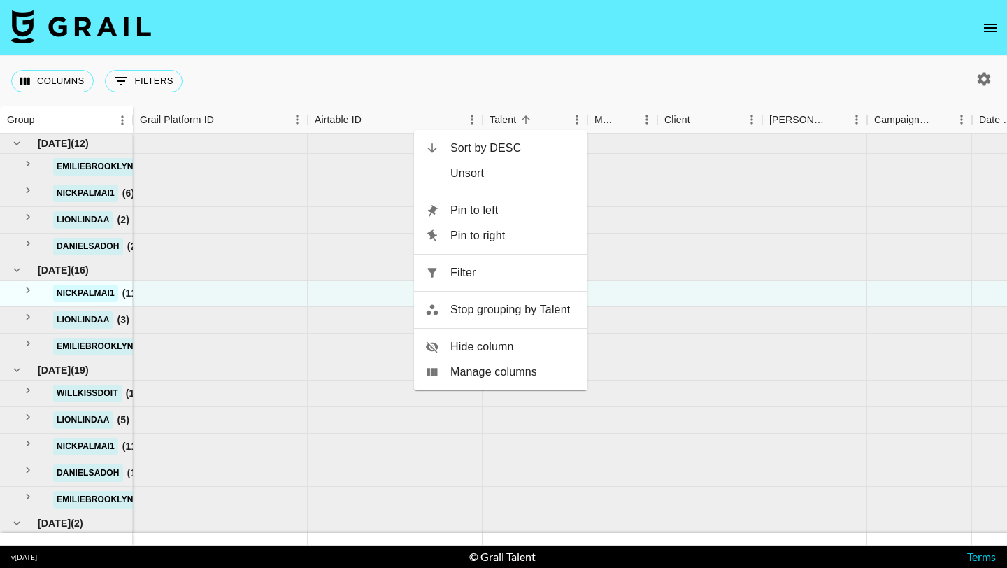
click at [466, 271] on span "Filter" at bounding box center [513, 272] width 126 height 17
select select "talentName"
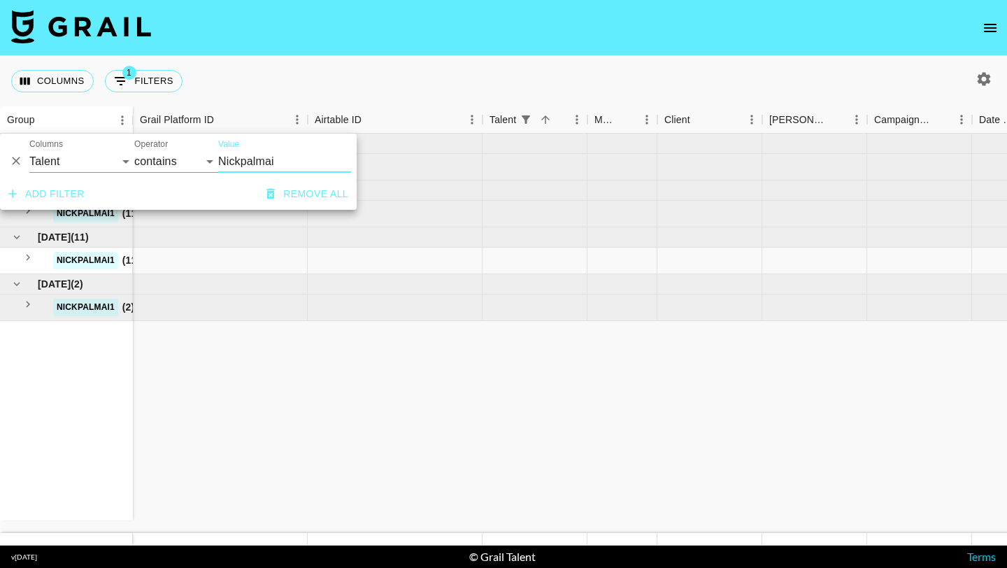
type input "Nickpalmai"
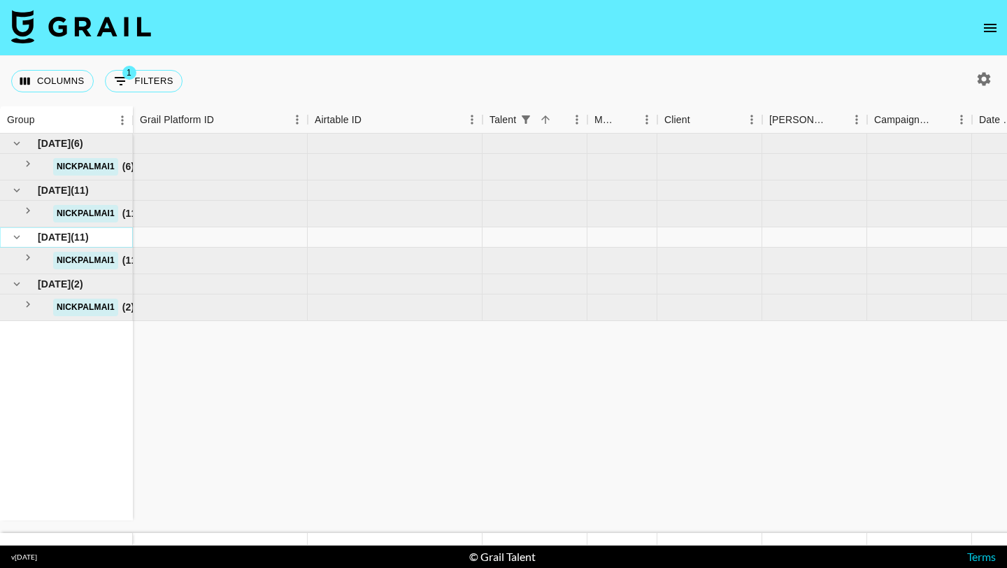
click at [20, 237] on icon "hide children" at bounding box center [16, 237] width 13 height 13
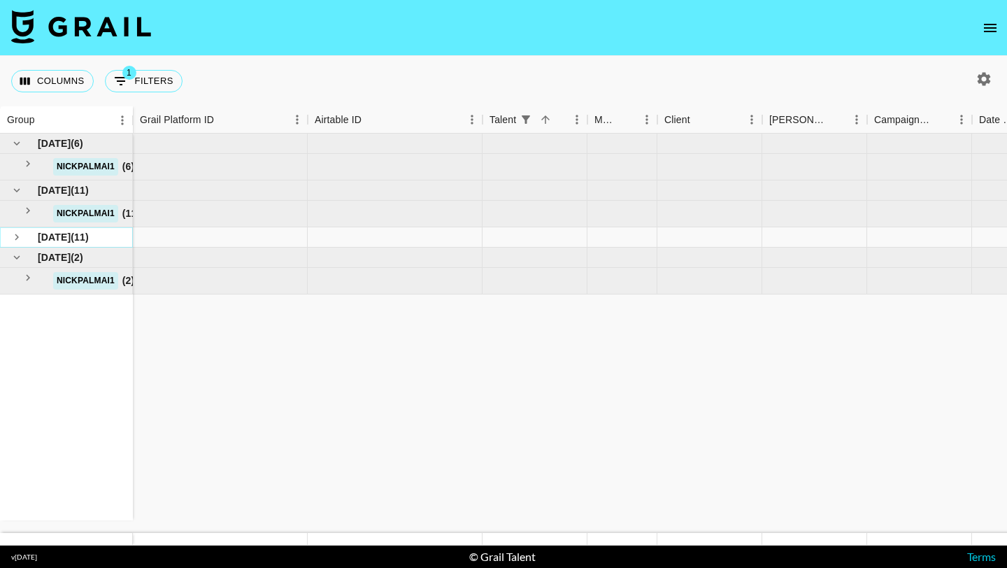
click at [20, 237] on icon "see children" at bounding box center [16, 237] width 13 height 13
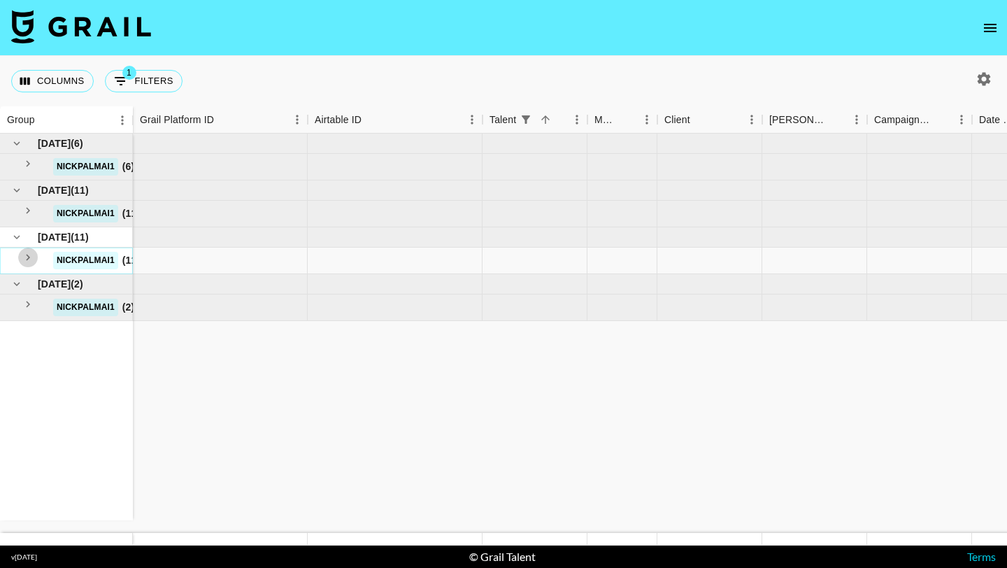
click at [28, 258] on icon "see children" at bounding box center [28, 258] width 4 height 6
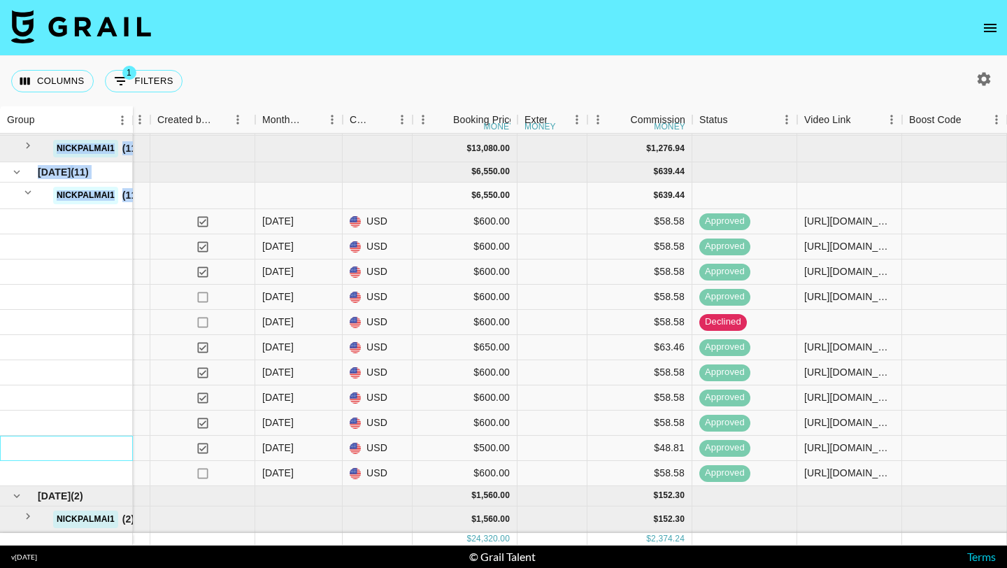
scroll to position [0, 909]
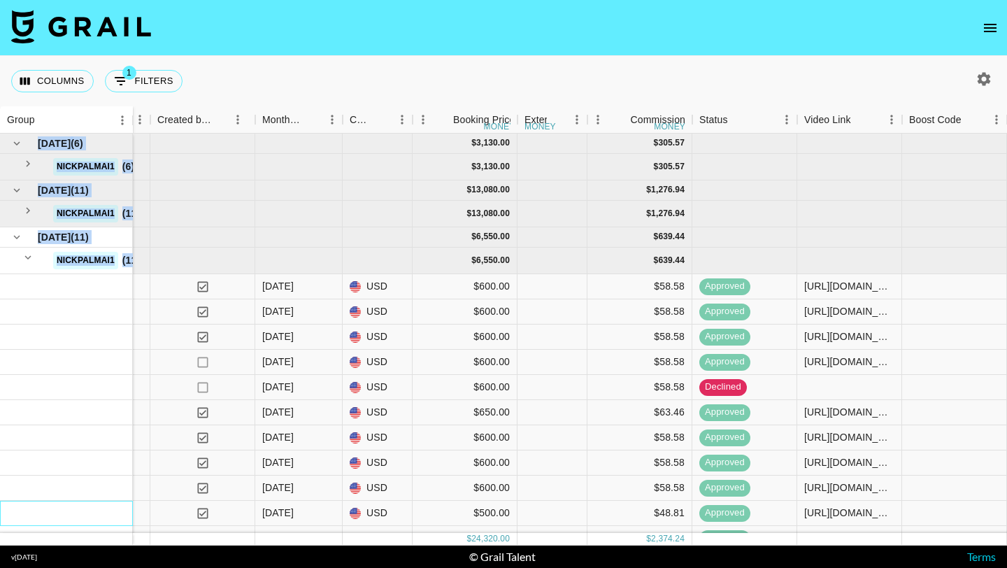
drag, startPoint x: 91, startPoint y: 457, endPoint x: 77, endPoint y: 132, distance: 325.6
click at [77, 132] on div "Group Grail Platform ID Airtable ID Talent Manager Client Booker Campaign (Type…" at bounding box center [503, 325] width 1007 height 439
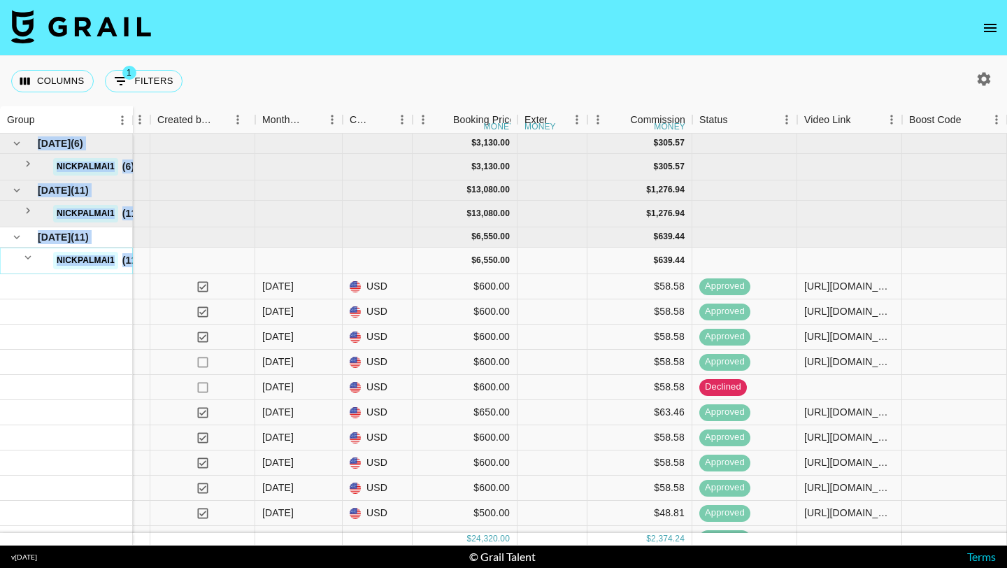
click at [27, 257] on icon "hide children" at bounding box center [28, 257] width 13 height 13
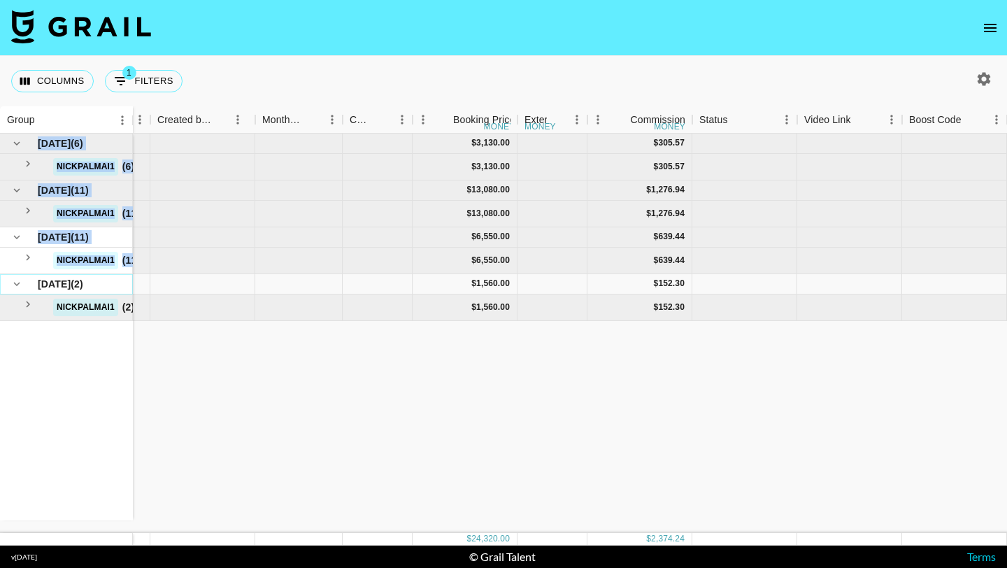
click at [16, 285] on icon "hide children" at bounding box center [17, 284] width 6 height 4
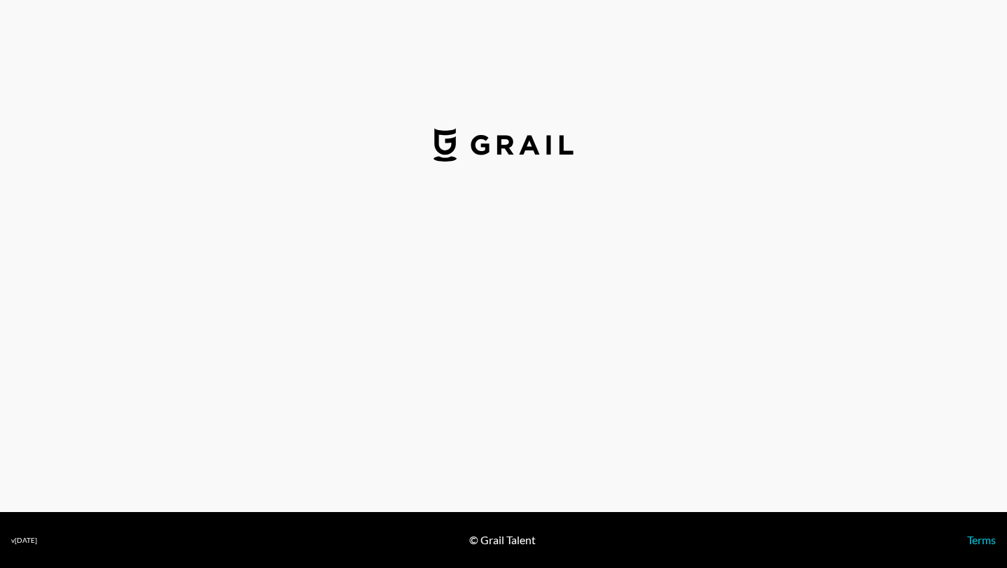
select select "USD"
